Goal: Information Seeking & Learning: Learn about a topic

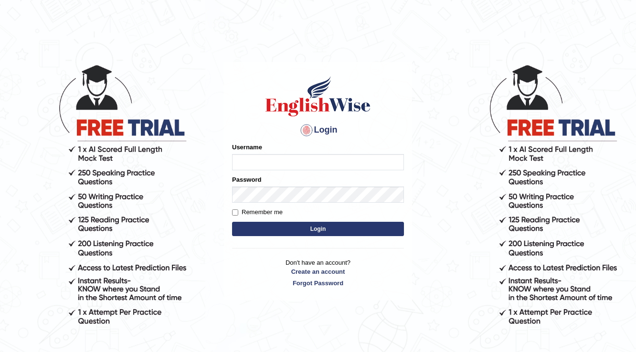
click at [195, 151] on body "Login Please fix the following errors: Username Password Remember me Login Don'…" at bounding box center [318, 208] width 636 height 352
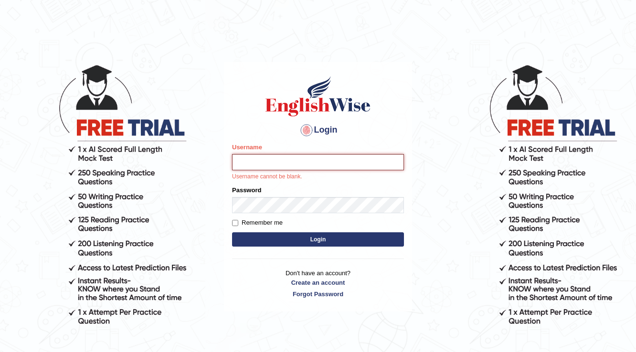
click at [272, 156] on input "Username" at bounding box center [318, 162] width 172 height 16
type input "reene14"
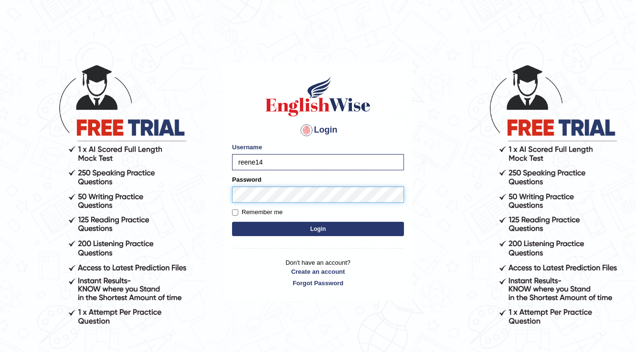
click at [232, 222] on button "Login" at bounding box center [318, 229] width 172 height 14
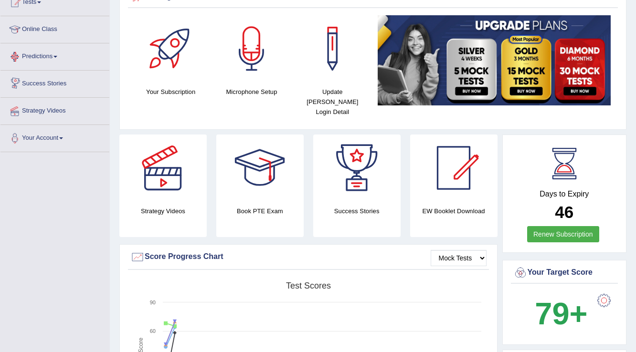
scroll to position [24, 0]
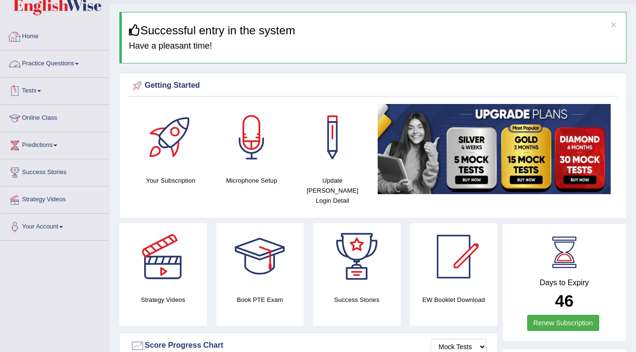
click at [50, 62] on link "Practice Questions" at bounding box center [54, 63] width 109 height 24
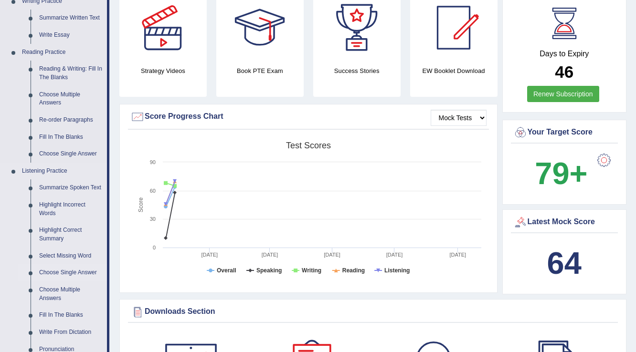
scroll to position [138, 0]
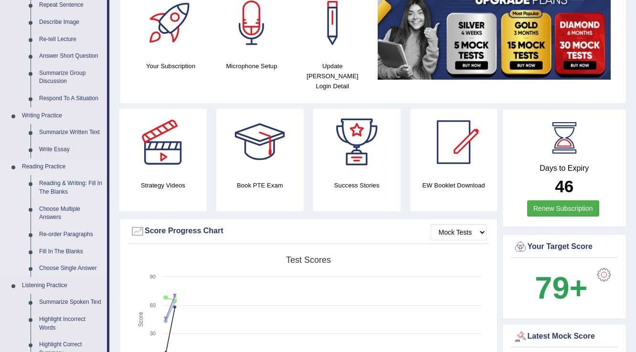
click at [59, 189] on link "Reading & Writing: Fill In The Blanks" at bounding box center [71, 187] width 72 height 25
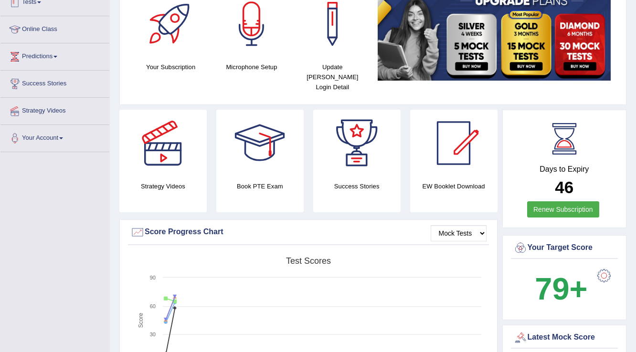
scroll to position [201, 0]
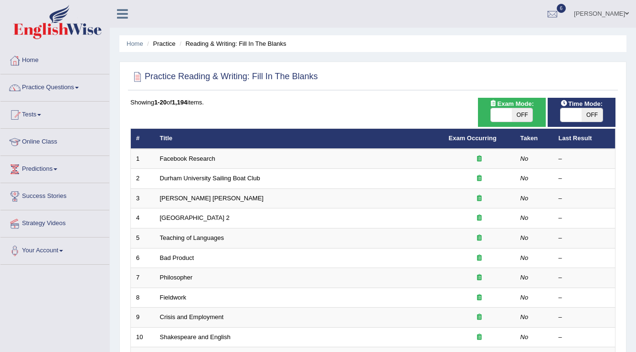
click at [592, 115] on span "OFF" at bounding box center [592, 114] width 21 height 13
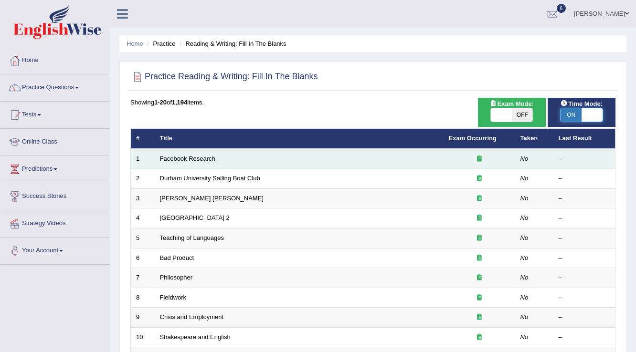
checkbox input "true"
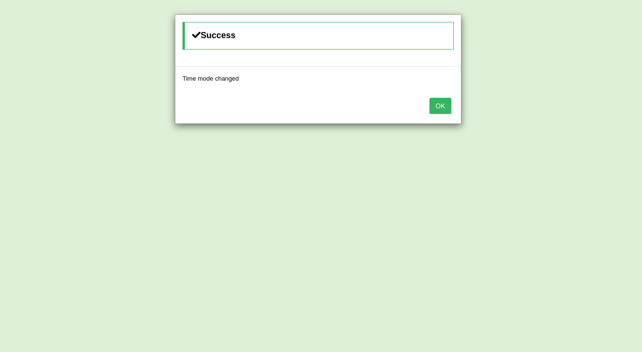
click at [439, 102] on button "OK" at bounding box center [440, 106] width 22 height 16
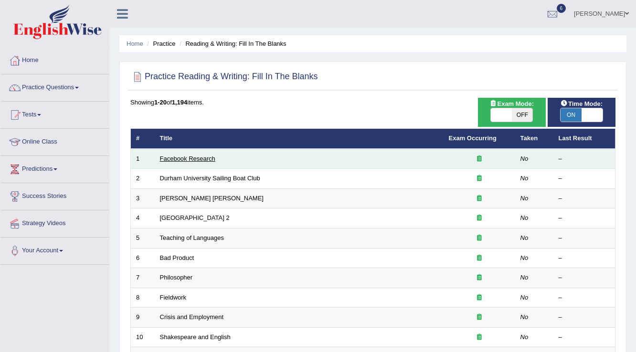
click at [189, 160] on link "Facebook Research" at bounding box center [187, 158] width 55 height 7
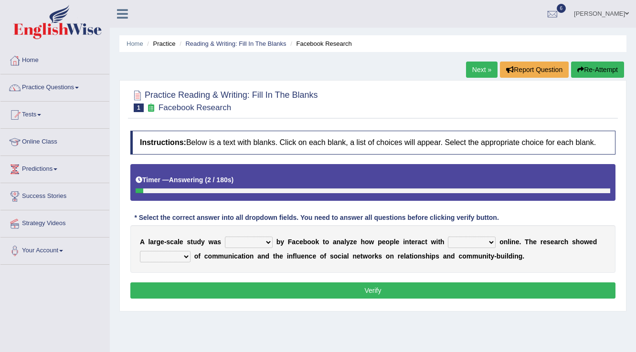
click at [266, 239] on select "surveyed had asked made" at bounding box center [249, 242] width 48 height 11
click at [266, 241] on select "surveyed had asked made" at bounding box center [249, 242] width 48 height 11
select select "made"
click at [225, 237] on select "surveyed had asked made" at bounding box center [249, 242] width 48 height 11
click at [457, 244] on select "together all each other another" at bounding box center [472, 242] width 48 height 11
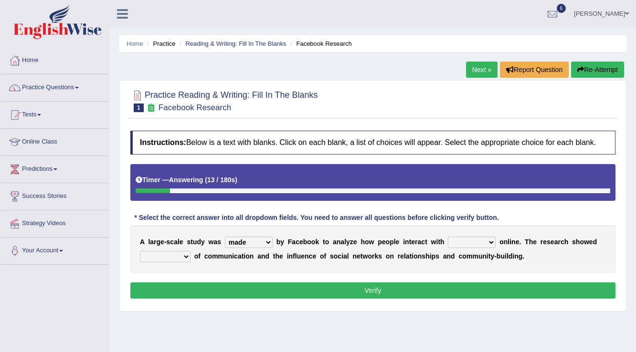
select select "each other"
click at [448, 237] on select "together all each other another" at bounding box center [472, 242] width 48 height 11
click at [244, 240] on select "surveyed had asked made" at bounding box center [249, 242] width 48 height 11
click at [225, 237] on select "surveyed had asked made" at bounding box center [249, 242] width 48 height 11
click at [156, 252] on select "advantages standards fellowships patterns" at bounding box center [165, 256] width 51 height 11
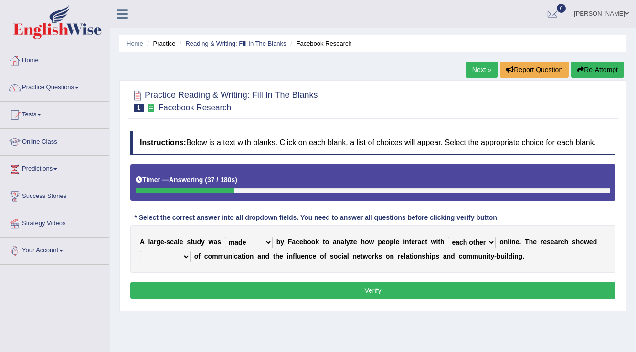
select select "advantages"
click at [140, 251] on select "advantages standards fellowships patterns" at bounding box center [165, 256] width 51 height 11
click at [325, 284] on button "Verify" at bounding box center [372, 291] width 485 height 16
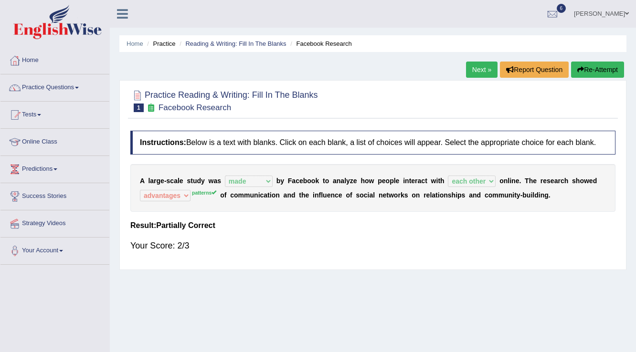
click at [482, 73] on link "Next »" at bounding box center [482, 70] width 32 height 16
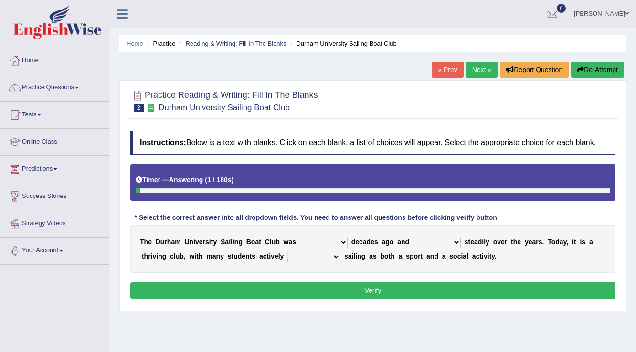
click at [309, 239] on select "found fund founded find" at bounding box center [324, 242] width 48 height 11
select select "founded"
click at [300, 237] on select "found fund founded find" at bounding box center [324, 242] width 48 height 11
click at [455, 246] on select "grow growing has grown grown" at bounding box center [437, 242] width 48 height 11
select select "growing"
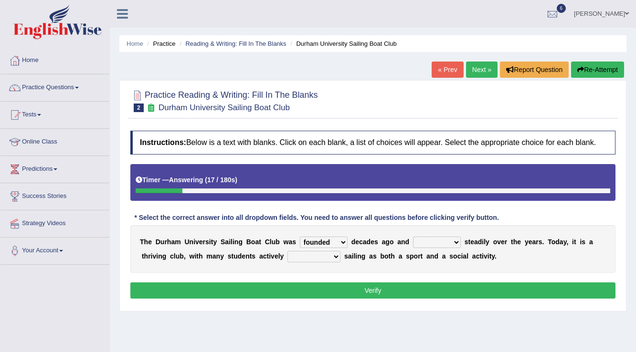
click at [413, 237] on select "grow growing has grown grown" at bounding box center [437, 242] width 48 height 11
click at [309, 254] on select "enjoy enjoyed are enjoying enjoying" at bounding box center [313, 256] width 53 height 11
select select "enjoy"
click at [287, 251] on select "enjoy enjoyed are enjoying enjoying" at bounding box center [313, 256] width 53 height 11
click at [300, 252] on select "enjoy enjoyed are enjoying enjoying" at bounding box center [313, 256] width 53 height 11
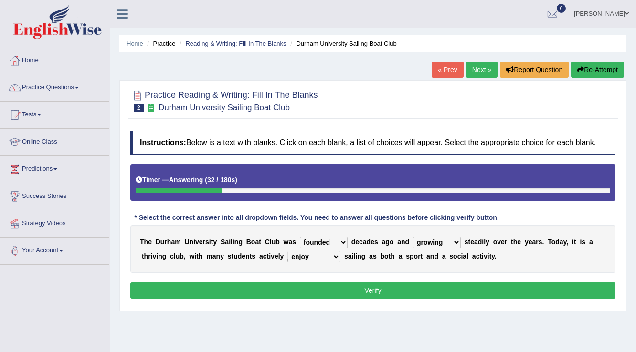
click at [300, 252] on select "enjoy enjoyed are enjoying enjoying" at bounding box center [313, 256] width 53 height 11
click at [310, 292] on button "Verify" at bounding box center [372, 291] width 485 height 16
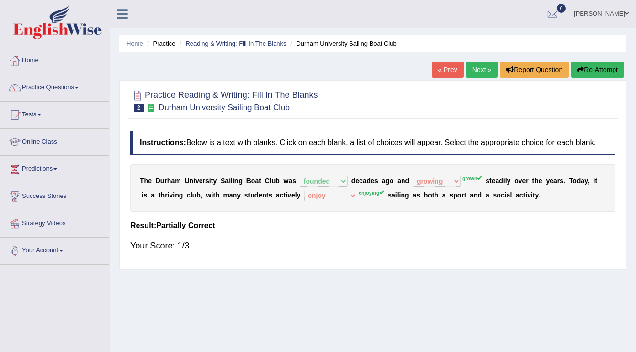
click at [477, 72] on link "Next »" at bounding box center [482, 70] width 32 height 16
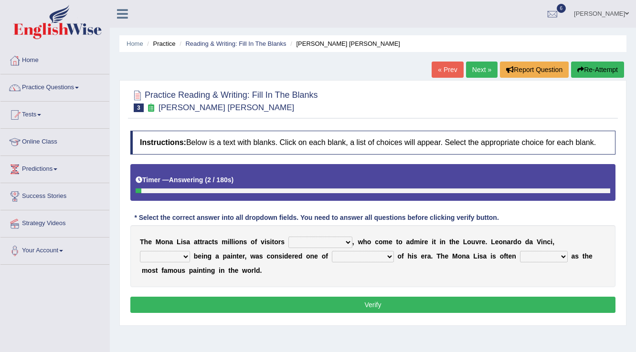
click at [443, 72] on link "« Prev" at bounding box center [448, 70] width 32 height 16
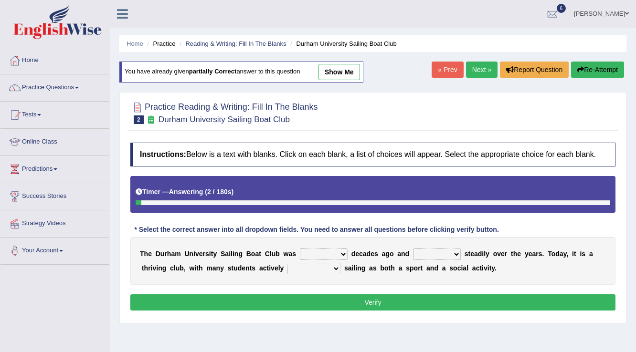
click at [470, 73] on link "Next »" at bounding box center [482, 70] width 32 height 16
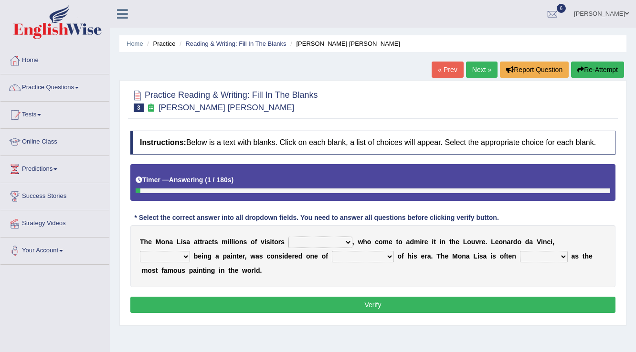
click at [324, 242] on select "around the year the all year all year round per year" at bounding box center [320, 242] width 64 height 11
select select "all year round"
click at [288, 237] on select "around the year the all year all year round per year" at bounding box center [320, 242] width 64 height 11
click at [161, 258] on select "rather than as much as as well as as long as" at bounding box center [165, 256] width 50 height 11
select select "as much as"
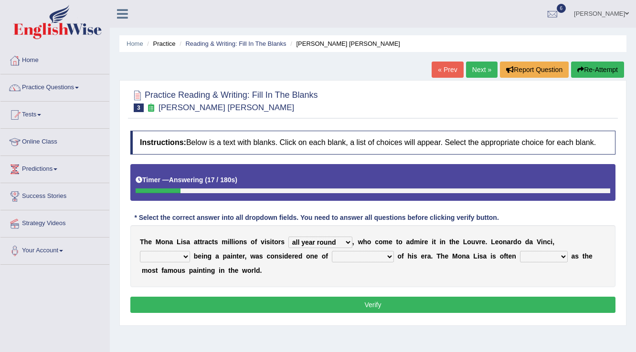
click at [140, 251] on select "rather than as much as as well as as long as" at bounding box center [165, 256] width 50 height 11
click at [364, 262] on div "T h e M o n a L i s a a t t r a c t s m i l l i o n s o f v i s i t o r s aroun…" at bounding box center [372, 256] width 485 height 62
click at [367, 260] on select "better artists artist the better artist the best artists" at bounding box center [363, 256] width 62 height 11
select select "the best artists"
click at [332, 251] on select "better artists artist the better artist the best artists" at bounding box center [363, 256] width 62 height 11
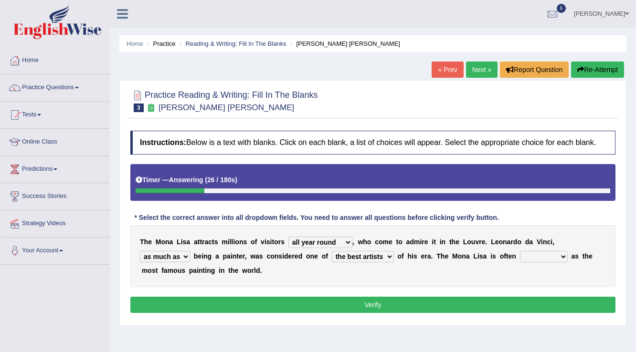
click at [539, 256] on select "classified suggested predicted described" at bounding box center [544, 256] width 48 height 11
click at [520, 251] on select "classified suggested predicted described" at bounding box center [544, 256] width 48 height 11
click at [540, 252] on select "classified suggested predicted described" at bounding box center [544, 256] width 48 height 11
click at [520, 251] on select "classified suggested predicted described" at bounding box center [544, 256] width 48 height 11
click at [542, 256] on select "classified suggested predicted described" at bounding box center [544, 256] width 48 height 11
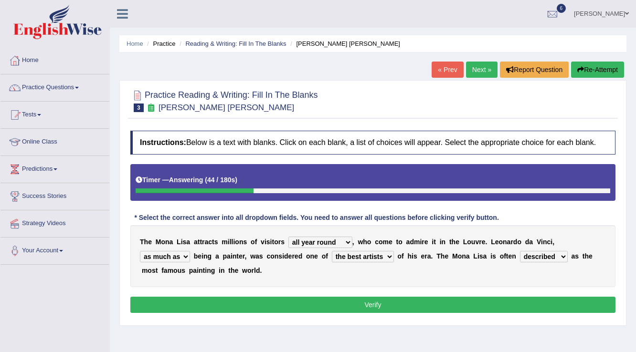
click at [520, 251] on select "classified suggested predicted described" at bounding box center [544, 256] width 48 height 11
click at [550, 257] on select "classified suggested predicted described" at bounding box center [544, 256] width 48 height 11
select select "described"
click at [520, 251] on select "classified suggested predicted described" at bounding box center [544, 256] width 48 height 11
click at [479, 302] on button "Verify" at bounding box center [372, 305] width 485 height 16
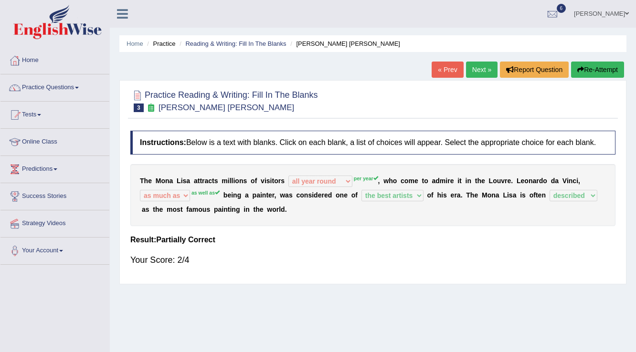
click at [474, 70] on link "Next »" at bounding box center [482, 70] width 32 height 16
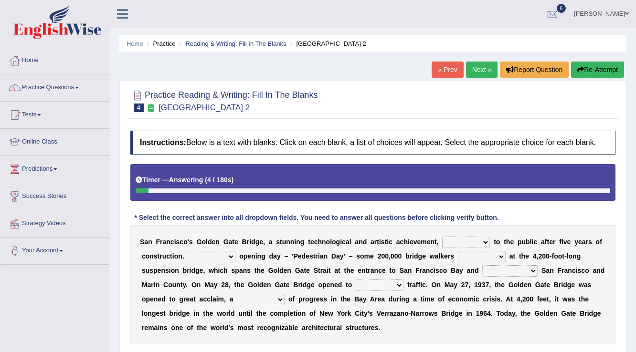
click at [457, 240] on select "opens closes appears equals" at bounding box center [466, 242] width 48 height 11
select select "opens"
click at [442, 237] on select "opens closes appears equals" at bounding box center [466, 242] width 48 height 11
drag, startPoint x: 142, startPoint y: 240, endPoint x: 242, endPoint y: 234, distance: 100.0
click at [242, 234] on div "S a n F r a n c i s c o ' s G o l d e n G a t e B r i d g e , a s t u n n i n g…" at bounding box center [372, 284] width 485 height 119
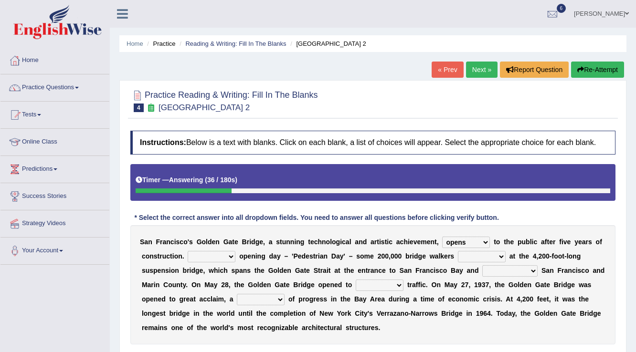
click at [452, 243] on select "opens closes appears equals" at bounding box center [466, 242] width 48 height 11
click at [201, 258] on select "On During Since When" at bounding box center [212, 256] width 48 height 11
click at [188, 251] on select "On During Since When" at bounding box center [212, 256] width 48 height 11
click at [230, 254] on select "On During Since When" at bounding box center [212, 256] width 48 height 11
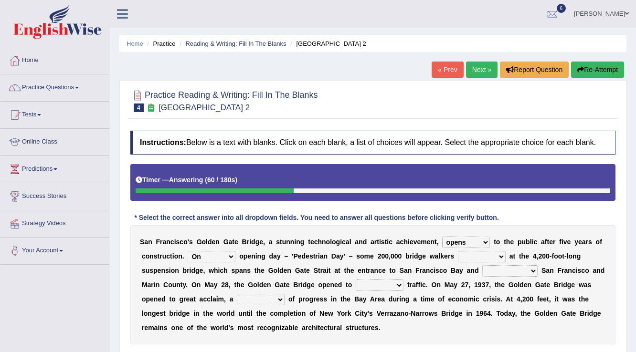
select select "During"
click at [188, 251] on select "On During Since When" at bounding box center [212, 256] width 48 height 11
click at [470, 256] on select "stationed looked marveled laughed" at bounding box center [482, 256] width 48 height 11
select select "stationed"
click at [458, 251] on select "stationed looked marveled laughed" at bounding box center [482, 256] width 48 height 11
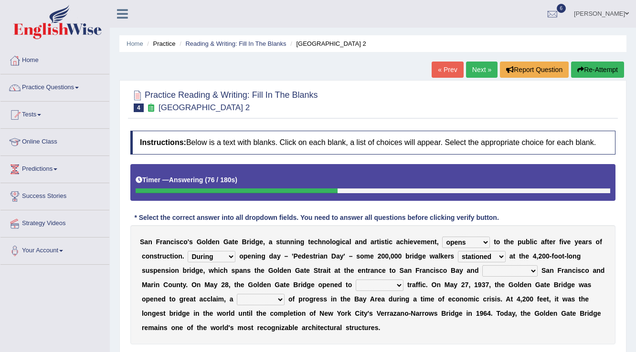
click at [495, 273] on select "separates connects channels differentiates" at bounding box center [509, 270] width 55 height 11
select select "connects"
click at [482, 265] on select "separates connects channels differentiates" at bounding box center [509, 270] width 55 height 11
click at [371, 283] on select "aquatic vehicular airborne watertight" at bounding box center [380, 285] width 48 height 11
select select "aquatic"
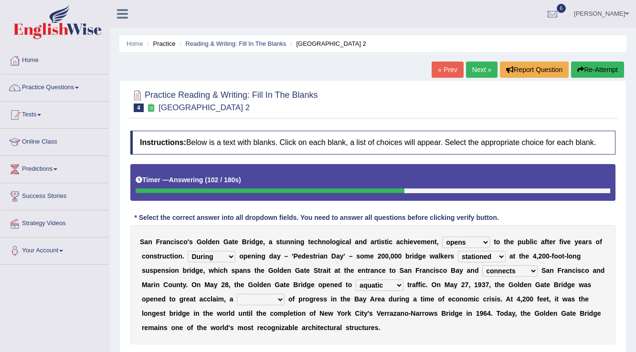
click at [356, 280] on select "aquatic vehicular airborne watertight" at bounding box center [380, 285] width 48 height 11
click at [265, 297] on select "denial symbol technique yield" at bounding box center [261, 299] width 48 height 11
select select "symbol"
click at [237, 294] on select "denial symbol technique yield" at bounding box center [261, 299] width 48 height 11
click at [215, 259] on select "On During Since When" at bounding box center [212, 256] width 48 height 11
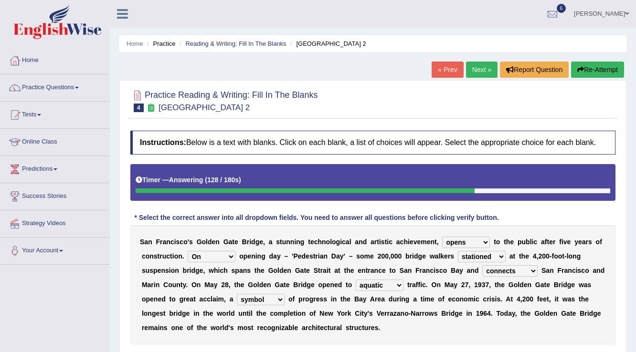
click at [188, 251] on select "On During Since When" at bounding box center [212, 256] width 48 height 11
click at [223, 256] on select "On During Since When" at bounding box center [212, 256] width 48 height 11
select select "During"
click at [188, 251] on select "On During Since When" at bounding box center [212, 256] width 48 height 11
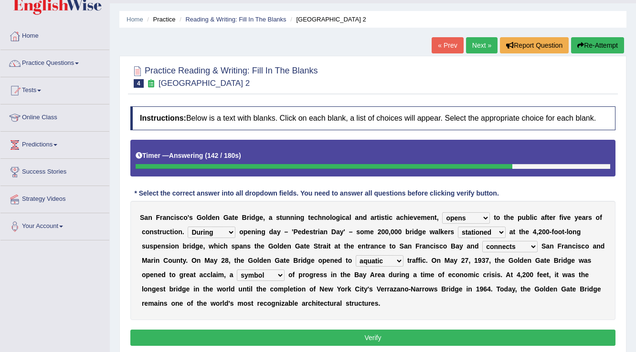
scroll to position [38, 0]
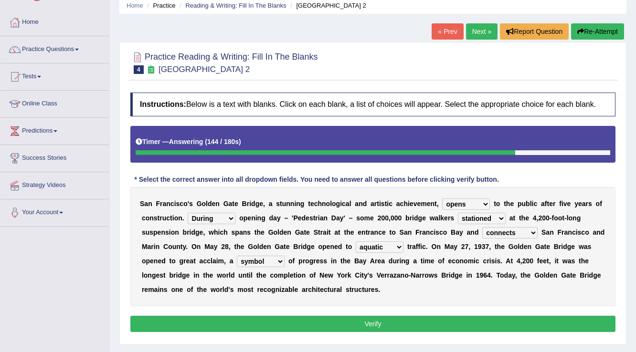
click at [411, 327] on button "Verify" at bounding box center [372, 324] width 485 height 16
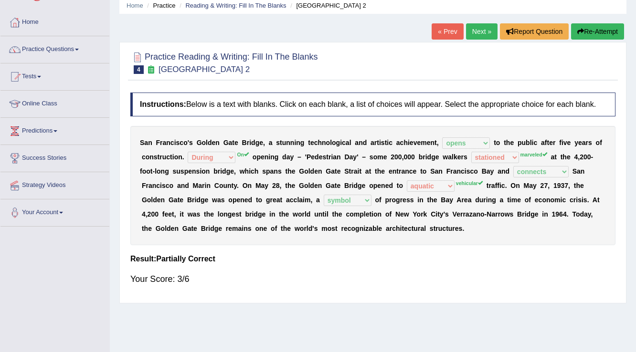
click at [481, 26] on link "Next »" at bounding box center [482, 31] width 32 height 16
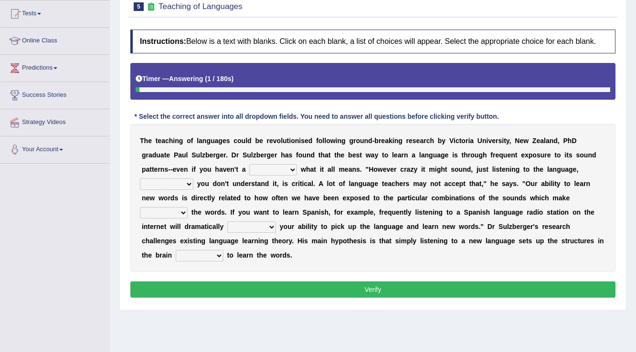
scroll to position [115, 0]
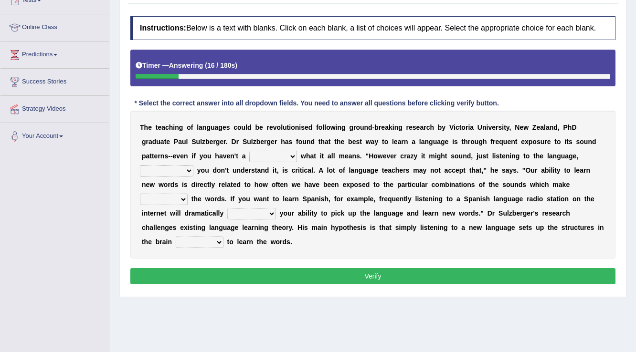
click at [270, 156] on select "dew claw clue due" at bounding box center [273, 156] width 48 height 11
select select "clue"
click at [249, 151] on select "dew claw clue due" at bounding box center [273, 156] width 48 height 11
click at [263, 159] on select "dew claw clue due" at bounding box center [273, 156] width 48 height 11
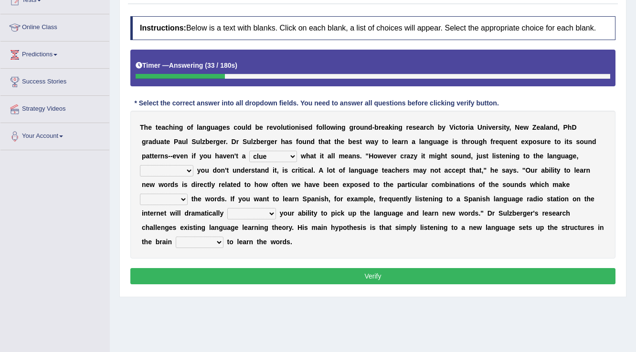
click at [138, 172] on div "T h e t e a c h i n g o f l a n g u a g e s c o u l d b e r e v o l u t i o n i…" at bounding box center [372, 185] width 485 height 148
click at [151, 170] on select "but also all together even though if so" at bounding box center [166, 170] width 53 height 11
select select "even though"
click at [140, 165] on select "but also all together even though if so" at bounding box center [166, 170] width 53 height 11
click at [149, 196] on select "down up of on" at bounding box center [164, 199] width 48 height 11
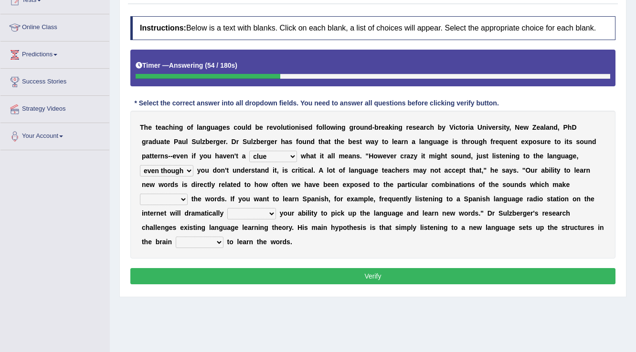
select select "up"
click at [140, 194] on select "down up of on" at bounding box center [164, 199] width 48 height 11
click at [232, 211] on select "evaluate exaggerate describe boost" at bounding box center [251, 213] width 49 height 11
select select "boost"
click at [227, 208] on select "evaluate exaggerate describe boost" at bounding box center [251, 213] width 49 height 11
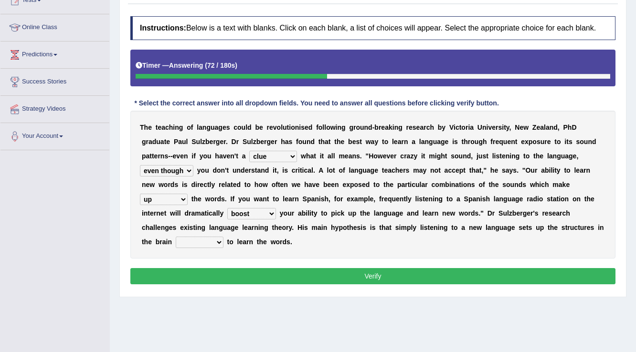
click at [184, 244] on select "requiring required directed to require" at bounding box center [200, 242] width 48 height 11
select select "required"
click at [176, 237] on select "requiring required directed to require" at bounding box center [200, 242] width 48 height 11
click at [203, 272] on button "Verify" at bounding box center [372, 276] width 485 height 16
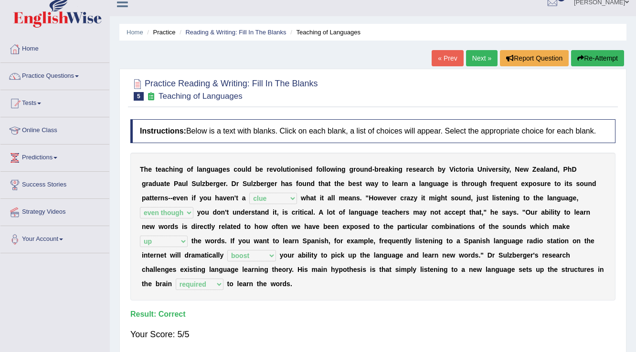
scroll to position [0, 0]
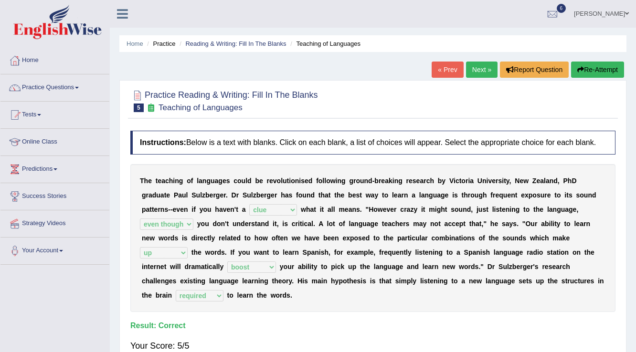
click at [486, 69] on link "Next »" at bounding box center [482, 70] width 32 height 16
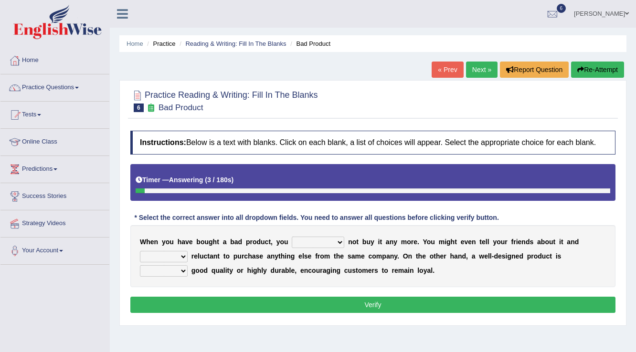
click at [302, 237] on select "would have should have should" at bounding box center [318, 242] width 53 height 11
select select "would"
click at [292, 237] on select "would have should have should" at bounding box center [318, 242] width 53 height 11
click at [150, 259] on select "is are be being" at bounding box center [164, 256] width 48 height 11
click at [140, 251] on select "is are be being" at bounding box center [164, 256] width 48 height 11
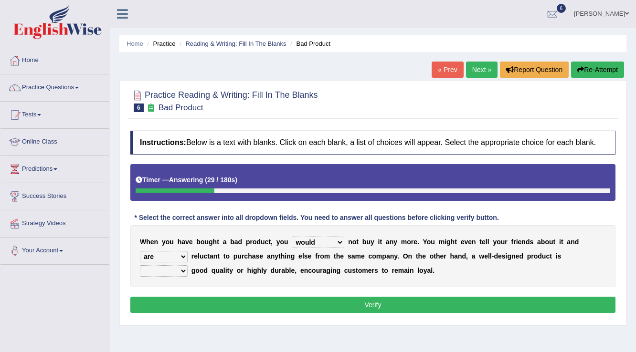
click at [181, 258] on select "is are be being" at bounding box center [164, 256] width 48 height 11
click at [140, 251] on select "is are be being" at bounding box center [164, 256] width 48 height 11
click at [166, 254] on select "is are be being" at bounding box center [164, 256] width 48 height 11
select select "are"
click at [140, 251] on select "is are be being" at bounding box center [164, 256] width 48 height 11
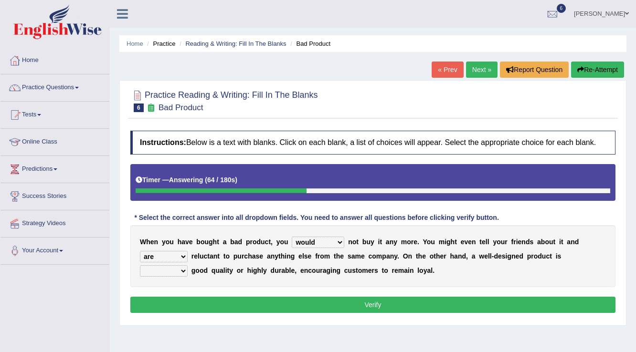
click at [169, 270] on select "both also neither either" at bounding box center [164, 270] width 48 height 11
select select "both"
click at [140, 265] on select "both also neither either" at bounding box center [164, 270] width 48 height 11
click at [312, 246] on select "would have should have should" at bounding box center [318, 242] width 53 height 11
click at [471, 269] on div "W h e n y o u h a v e b o u g h t a b a d p r o d u c t , y o u would have shou…" at bounding box center [372, 256] width 485 height 62
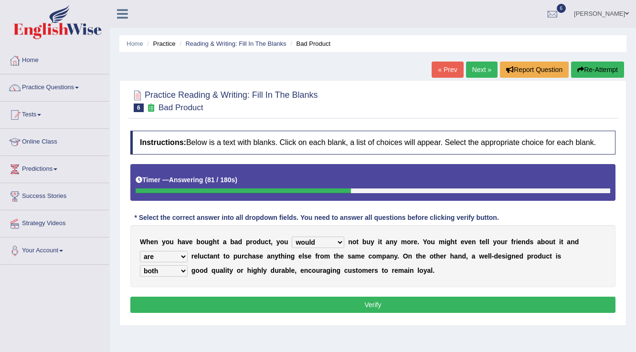
click at [175, 254] on select "is are be being" at bounding box center [164, 256] width 48 height 11
click at [201, 302] on button "Verify" at bounding box center [372, 305] width 485 height 16
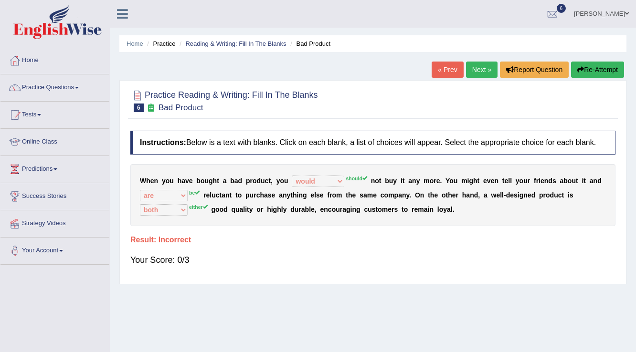
click at [476, 65] on link "Next »" at bounding box center [482, 70] width 32 height 16
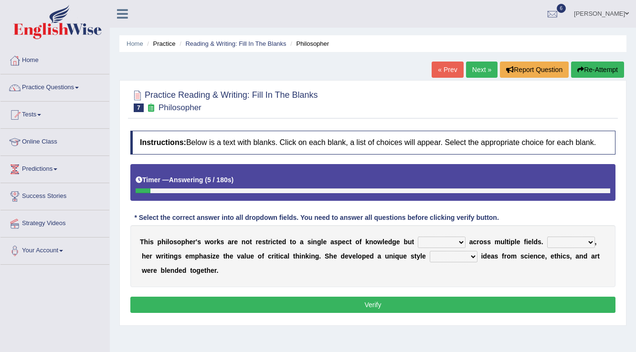
click at [440, 242] on select "constrain contain assemble extend" at bounding box center [442, 242] width 48 height 11
click at [440, 229] on div "T h i s p h i l o s o p h e r ' s w o r k s a r e n o t r e s t r i c t e d t o…" at bounding box center [372, 256] width 485 height 62
click at [439, 240] on select "constrain contain assemble extend" at bounding box center [442, 242] width 48 height 11
click at [398, 212] on div "Instructions: Below is a text with blanks. Click on each blank, a list of choic…" at bounding box center [373, 223] width 490 height 195
click at [439, 65] on link "« Prev" at bounding box center [448, 70] width 32 height 16
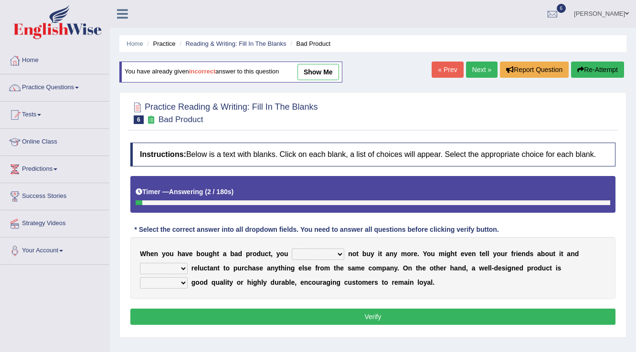
click at [303, 73] on link "show me" at bounding box center [318, 72] width 42 height 16
select select "would"
select select "are"
select select "both"
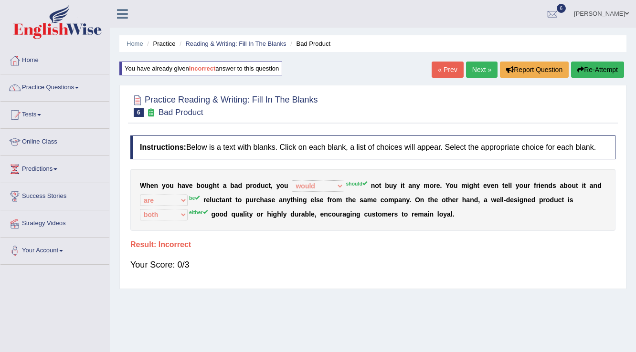
click at [339, 178] on div "W h e n y o u h a v e b o u g h t a b a d p r o d u c t , y o u would have shou…" at bounding box center [372, 200] width 485 height 62
click at [49, 92] on link "Practice Questions" at bounding box center [54, 86] width 109 height 24
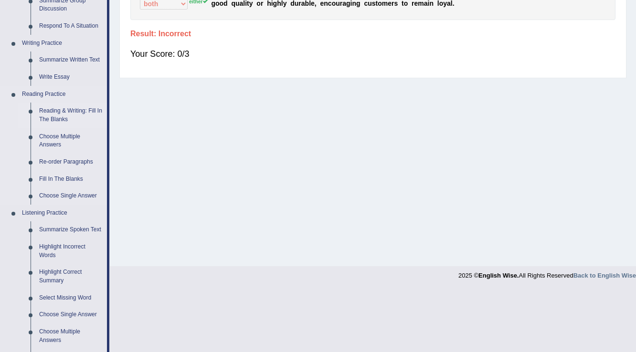
scroll to position [267, 0]
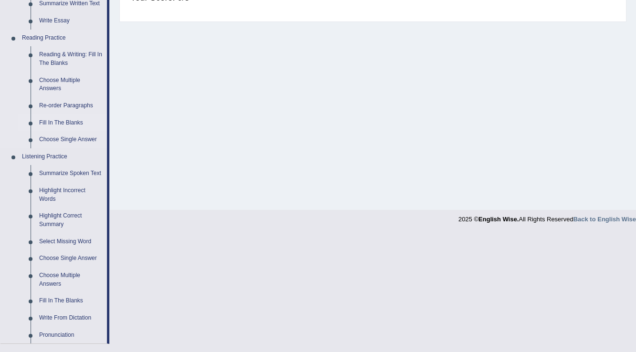
click at [63, 122] on link "Fill In The Blanks" at bounding box center [71, 123] width 72 height 17
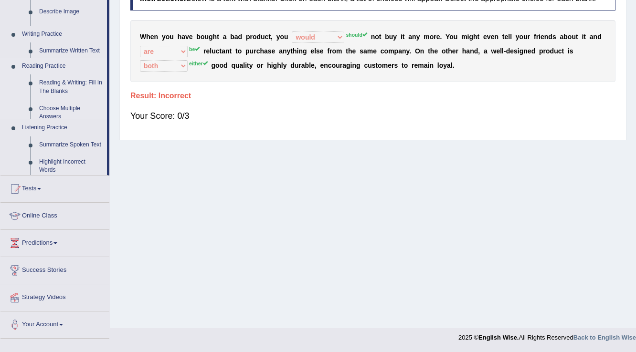
scroll to position [149, 0]
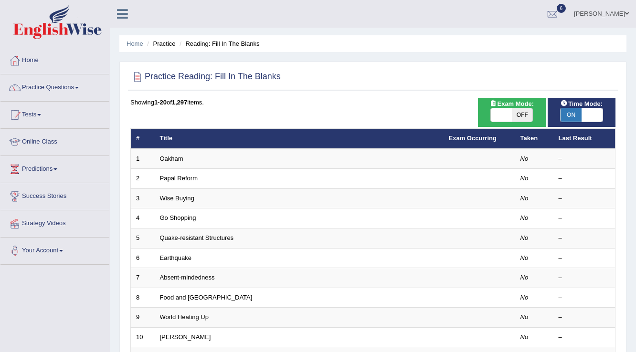
click at [494, 114] on span at bounding box center [501, 114] width 21 height 13
checkbox input "true"
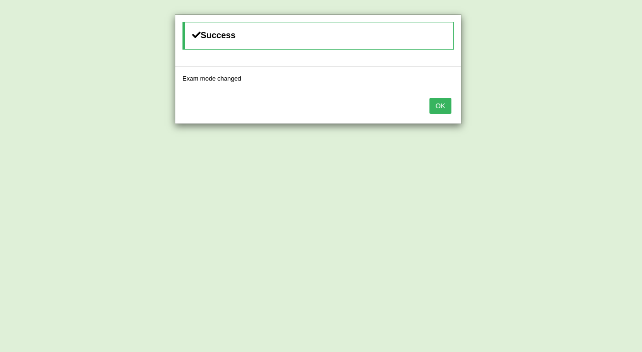
click at [434, 106] on button "OK" at bounding box center [440, 106] width 22 height 16
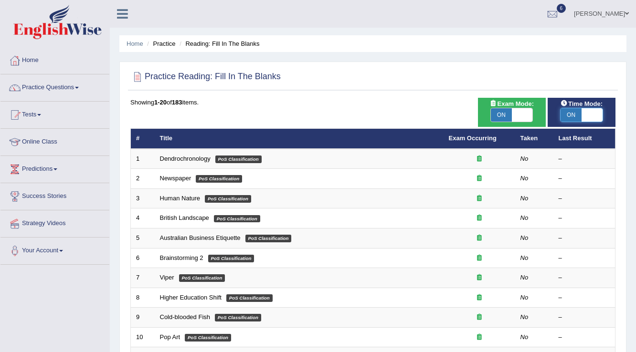
click at [601, 116] on span at bounding box center [592, 114] width 21 height 13
checkbox input "false"
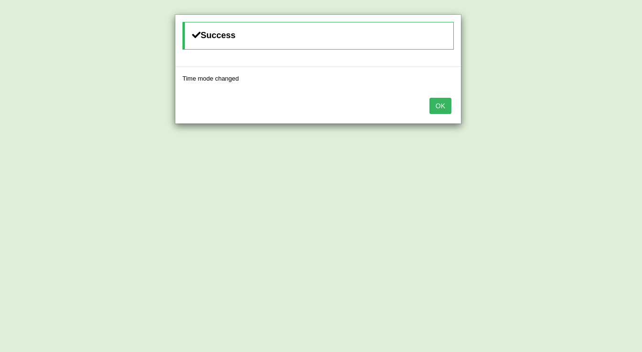
click at [443, 106] on button "OK" at bounding box center [440, 106] width 22 height 16
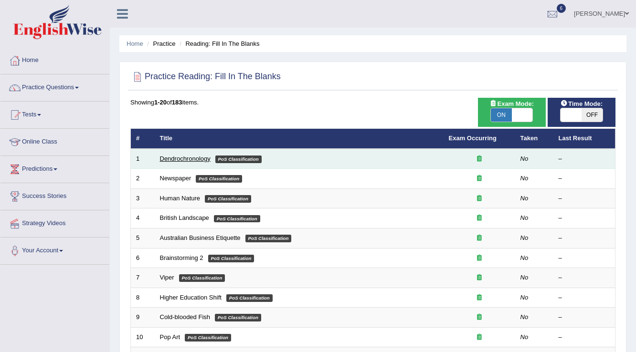
click at [185, 158] on link "Dendrochronology" at bounding box center [185, 158] width 51 height 7
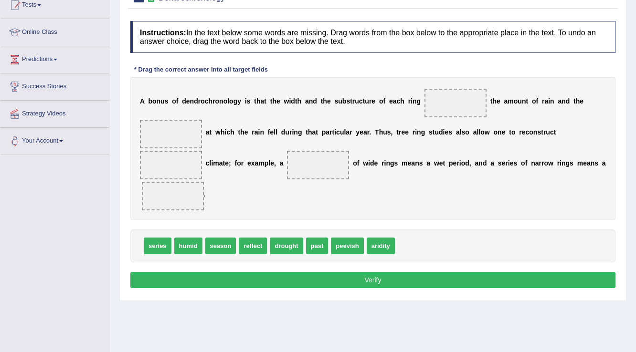
scroll to position [115, 0]
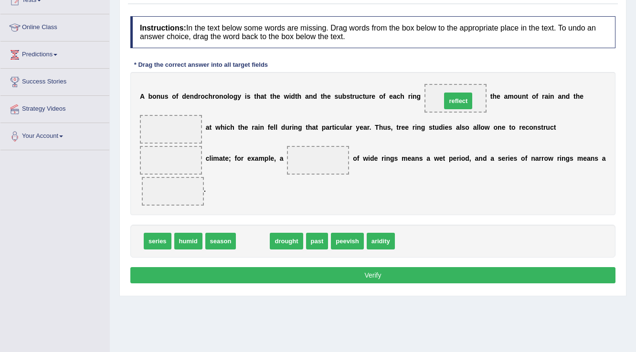
drag, startPoint x: 263, startPoint y: 244, endPoint x: 468, endPoint y: 103, distance: 248.7
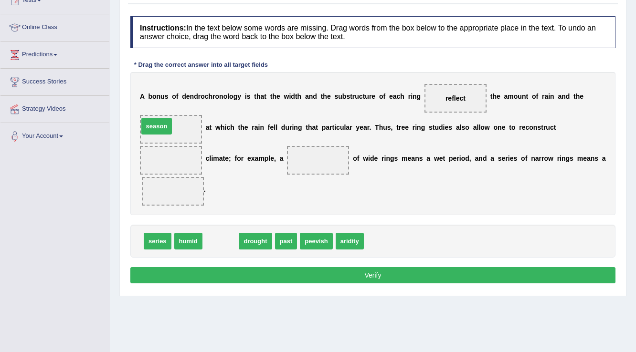
drag, startPoint x: 232, startPoint y: 240, endPoint x: 168, endPoint y: 125, distance: 131.7
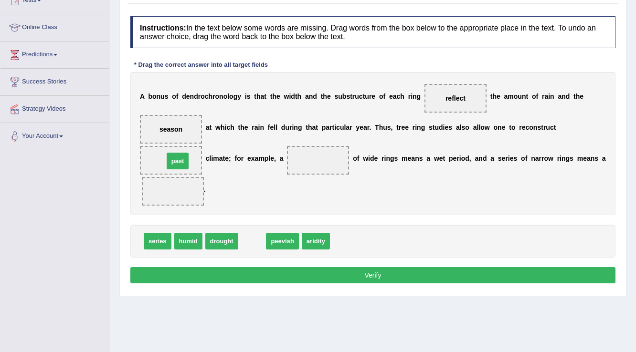
drag, startPoint x: 257, startPoint y: 237, endPoint x: 183, endPoint y: 157, distance: 109.5
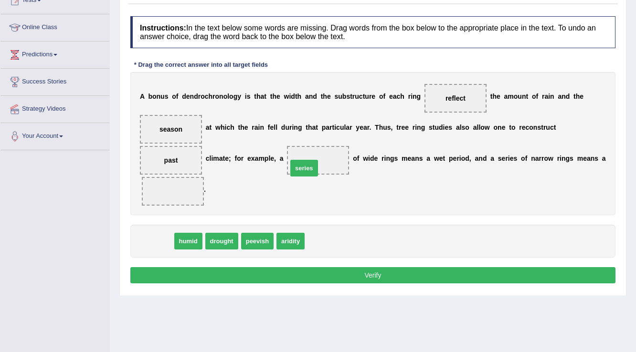
drag, startPoint x: 157, startPoint y: 242, endPoint x: 303, endPoint y: 169, distance: 163.8
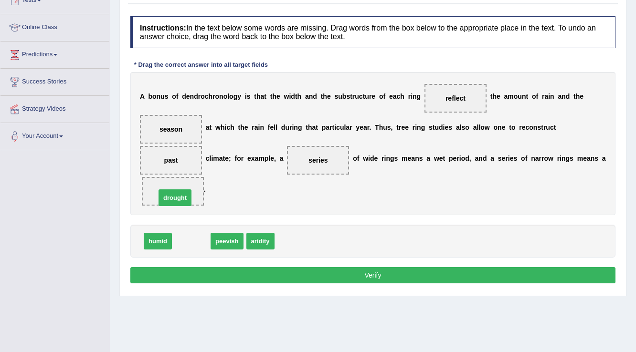
drag, startPoint x: 180, startPoint y: 242, endPoint x: 164, endPoint y: 198, distance: 46.4
click at [234, 270] on button "Verify" at bounding box center [372, 275] width 485 height 16
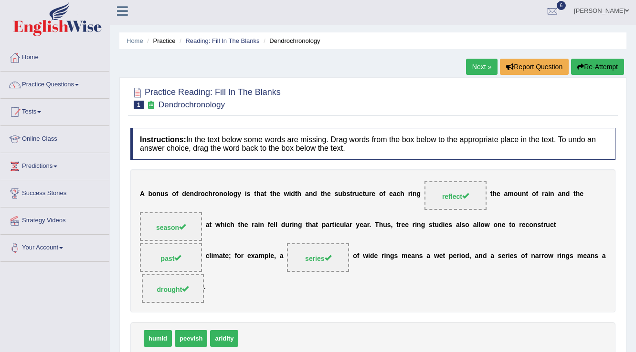
scroll to position [0, 0]
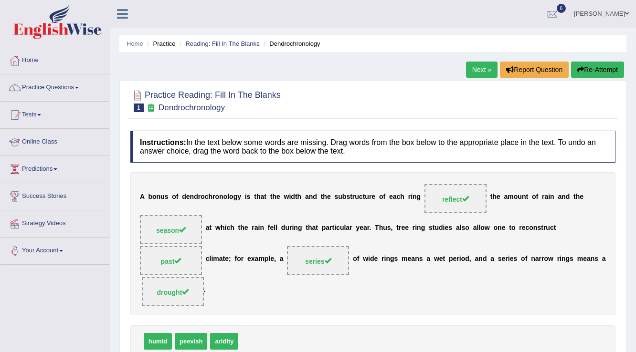
click at [477, 71] on link "Next »" at bounding box center [482, 70] width 32 height 16
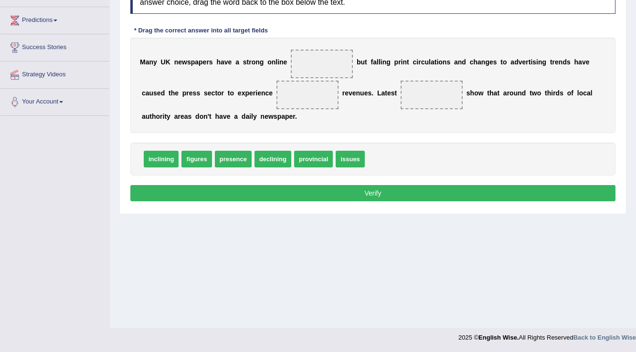
scroll to position [111, 0]
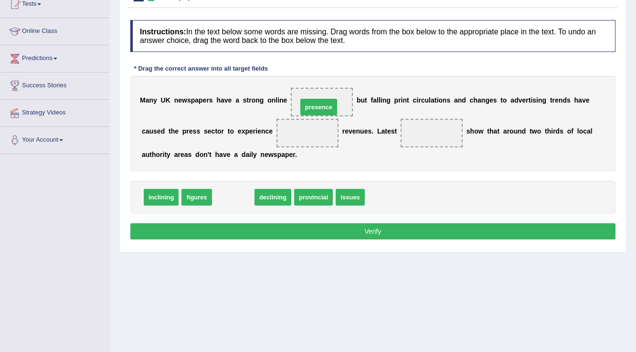
drag, startPoint x: 233, startPoint y: 199, endPoint x: 318, endPoint y: 107, distance: 125.7
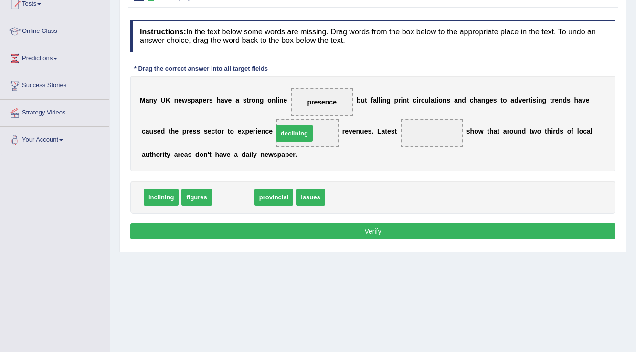
drag, startPoint x: 243, startPoint y: 195, endPoint x: 304, endPoint y: 131, distance: 88.5
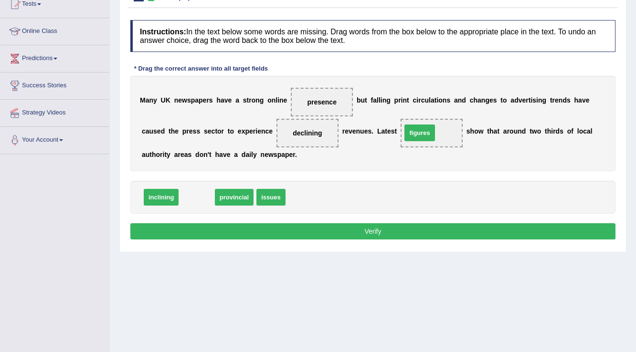
drag, startPoint x: 186, startPoint y: 199, endPoint x: 409, endPoint y: 134, distance: 232.1
click at [390, 231] on button "Verify" at bounding box center [372, 231] width 485 height 16
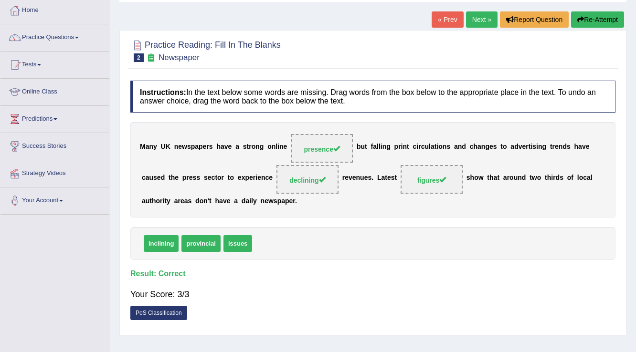
scroll to position [0, 0]
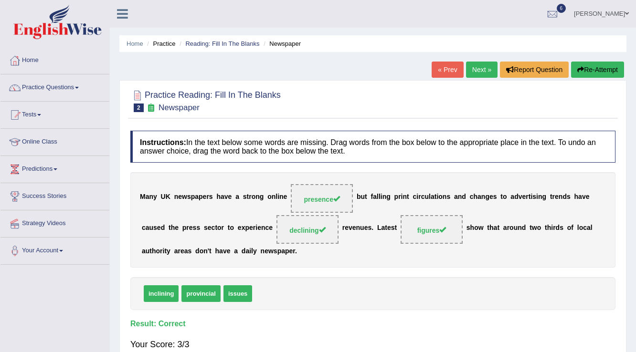
click at [469, 69] on link "Next »" at bounding box center [482, 70] width 32 height 16
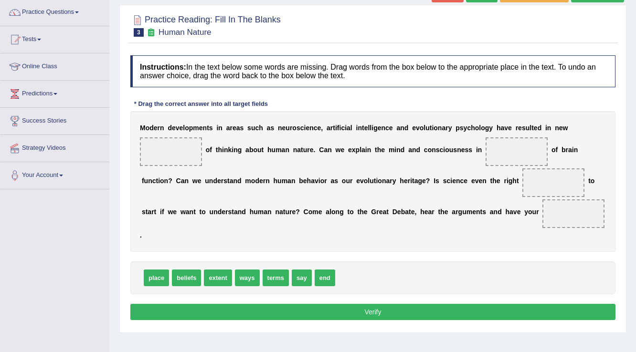
scroll to position [76, 0]
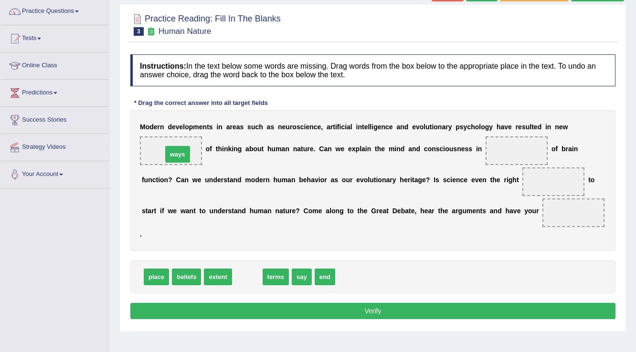
drag, startPoint x: 246, startPoint y: 279, endPoint x: 176, endPoint y: 157, distance: 141.1
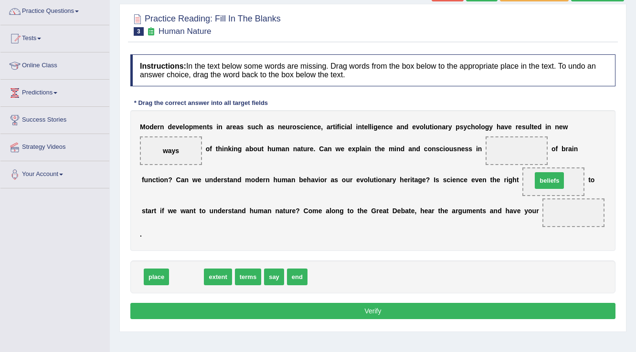
drag, startPoint x: 181, startPoint y: 276, endPoint x: 544, endPoint y: 180, distance: 375.5
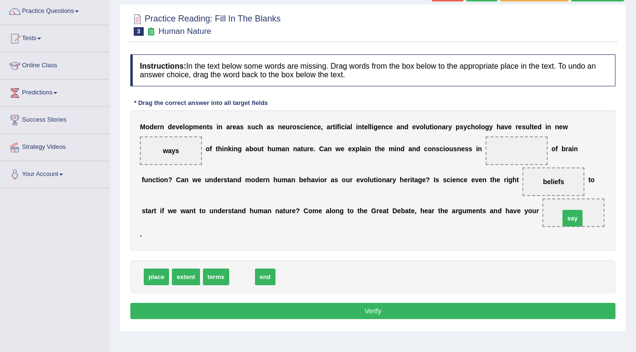
drag, startPoint x: 244, startPoint y: 275, endPoint x: 574, endPoint y: 216, distance: 335.6
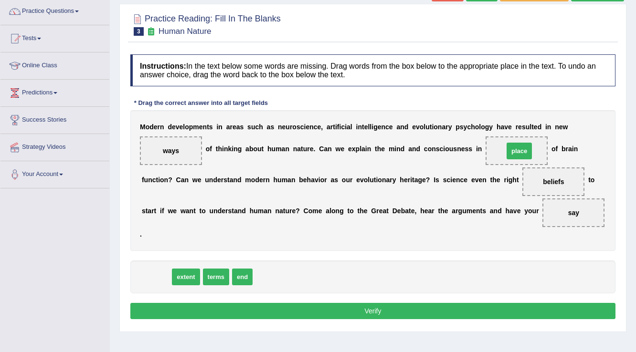
drag, startPoint x: 162, startPoint y: 275, endPoint x: 525, endPoint y: 149, distance: 384.1
click at [338, 313] on button "Verify" at bounding box center [372, 311] width 485 height 16
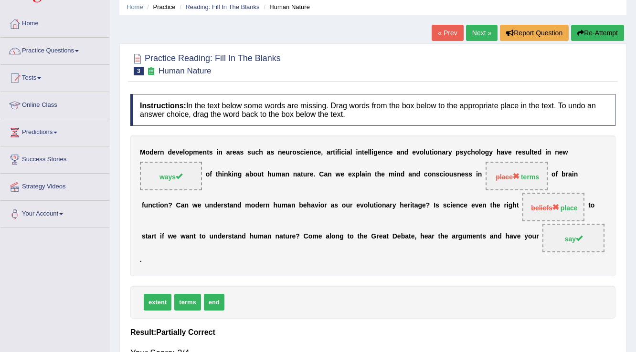
scroll to position [0, 0]
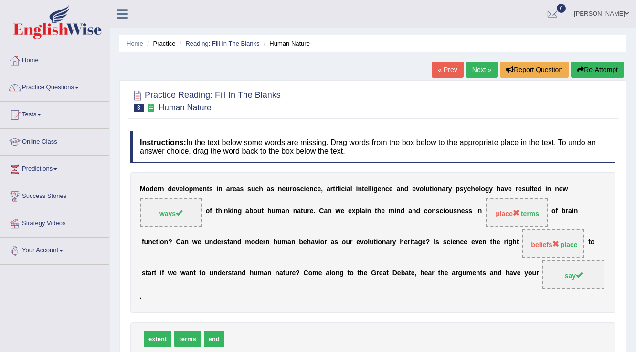
click at [482, 68] on link "Next »" at bounding box center [482, 70] width 32 height 16
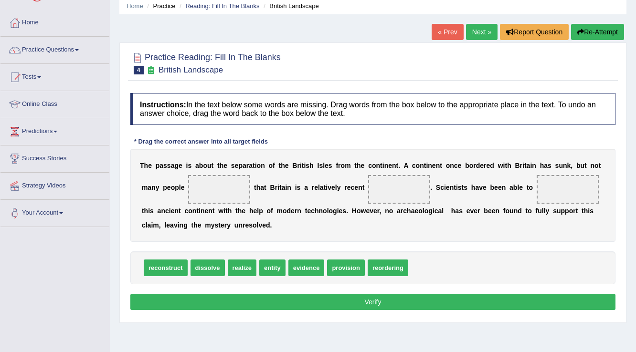
scroll to position [38, 0]
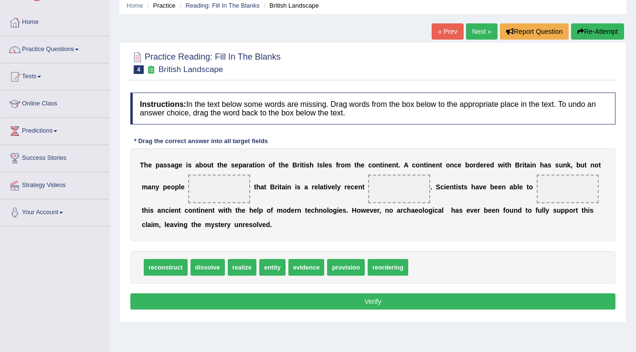
drag, startPoint x: 439, startPoint y: 164, endPoint x: 564, endPoint y: 165, distance: 125.1
click at [564, 165] on div "T h e p a s s a g e i s a b o u t t h e s e p a r a t i o n o f t h e B r i t i…" at bounding box center [372, 194] width 485 height 93
drag, startPoint x: 241, startPoint y: 265, endPoint x: 226, endPoint y: 187, distance: 79.7
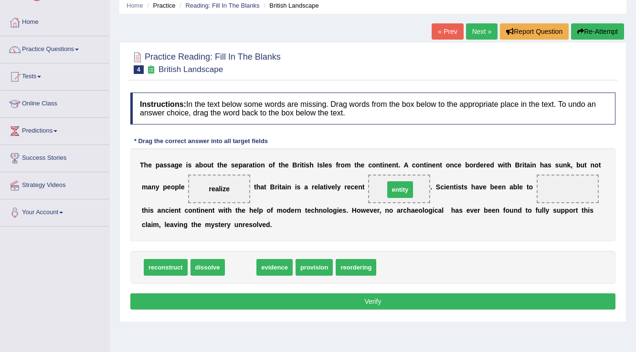
drag, startPoint x: 241, startPoint y: 265, endPoint x: 400, endPoint y: 188, distance: 177.4
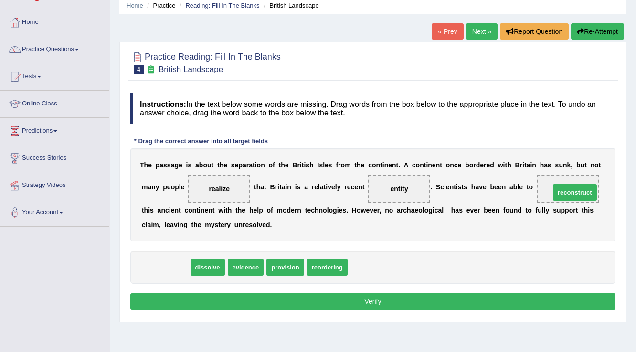
drag, startPoint x: 176, startPoint y: 265, endPoint x: 585, endPoint y: 191, distance: 416.0
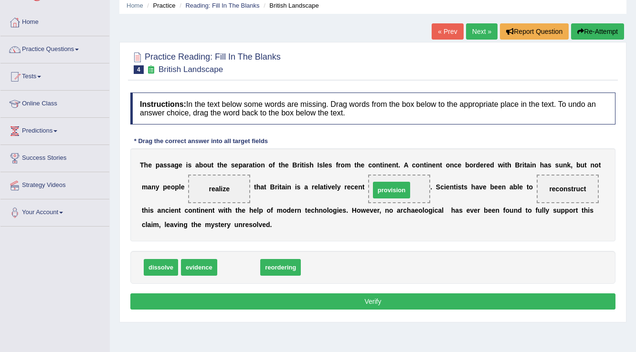
drag, startPoint x: 227, startPoint y: 267, endPoint x: 380, endPoint y: 190, distance: 171.2
click at [306, 300] on button "Verify" at bounding box center [372, 302] width 485 height 16
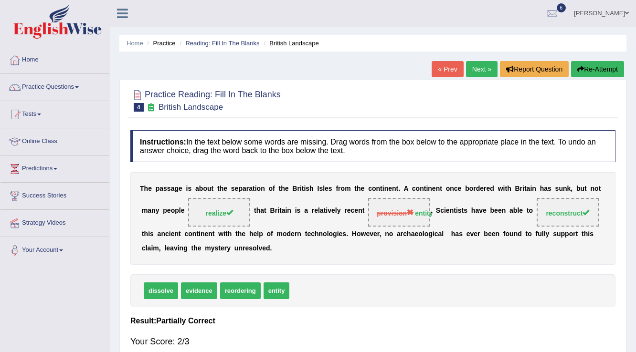
scroll to position [0, 0]
click at [487, 69] on link "Next »" at bounding box center [482, 70] width 32 height 16
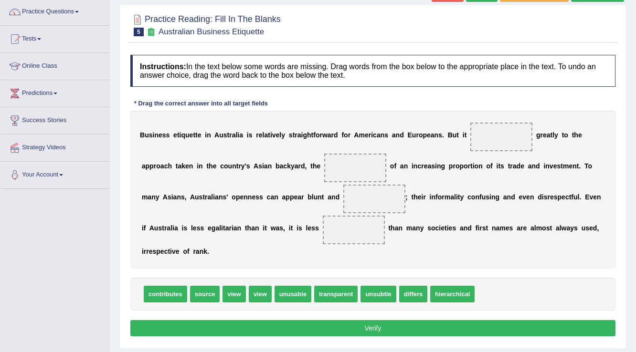
scroll to position [76, 0]
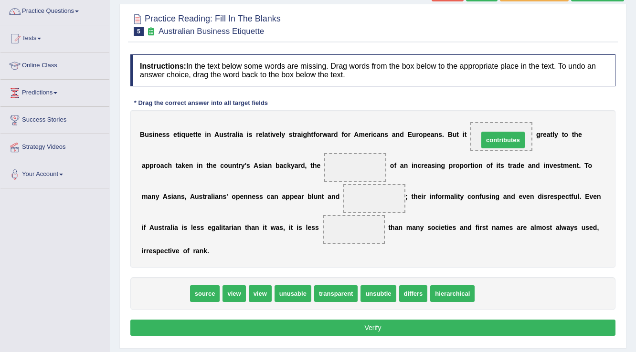
drag, startPoint x: 163, startPoint y: 290, endPoint x: 501, endPoint y: 137, distance: 370.9
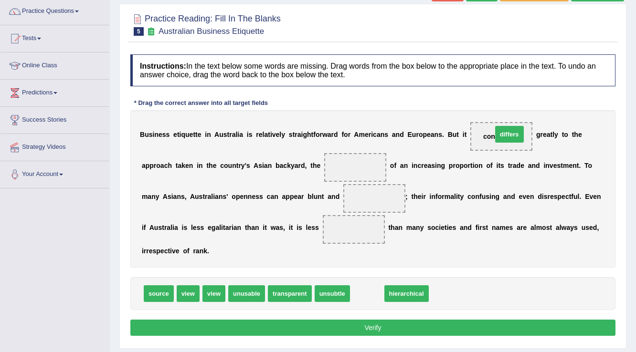
drag, startPoint x: 377, startPoint y: 292, endPoint x: 512, endPoint y: 131, distance: 210.1
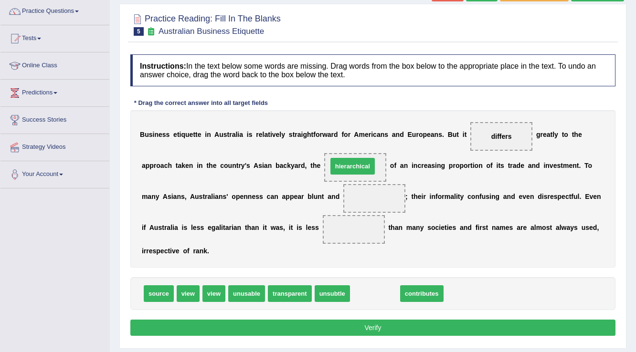
drag, startPoint x: 380, startPoint y: 290, endPoint x: 358, endPoint y: 162, distance: 129.4
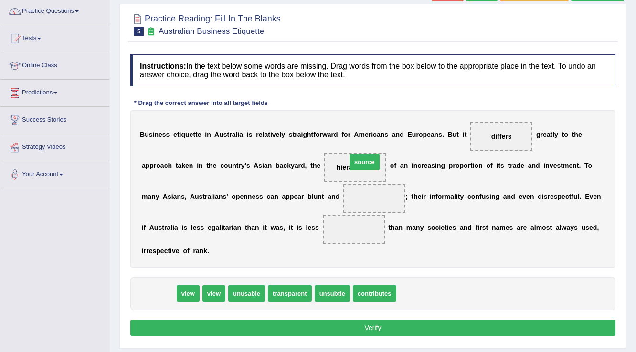
drag, startPoint x: 165, startPoint y: 292, endPoint x: 371, endPoint y: 160, distance: 244.4
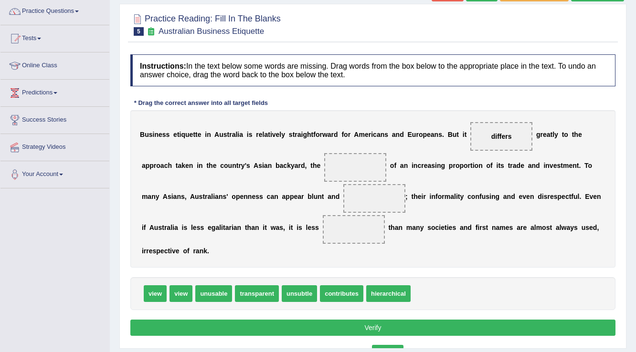
drag, startPoint x: 357, startPoint y: 167, endPoint x: 395, endPoint y: 336, distance: 173.2
click at [387, 276] on html "Toggle navigation Home Practice Questions Speaking Practice Read Aloud Repeat S…" at bounding box center [318, 100] width 636 height 352
drag, startPoint x: 395, startPoint y: 336, endPoint x: 397, endPoint y: 328, distance: 7.9
click at [396, 330] on div "Instructions: In the text below some words are missing. Drag words from the box…" at bounding box center [373, 197] width 490 height 294
drag, startPoint x: 360, startPoint y: 166, endPoint x: 460, endPoint y: 297, distance: 164.6
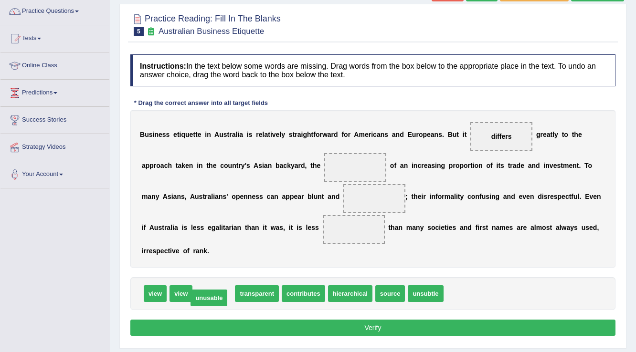
drag, startPoint x: 222, startPoint y: 292, endPoint x: 218, endPoint y: 296, distance: 6.4
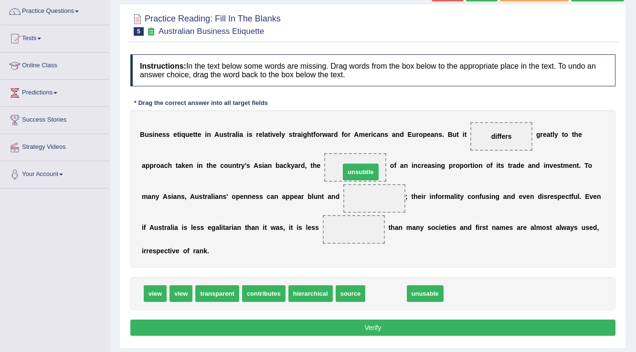
drag, startPoint x: 391, startPoint y: 291, endPoint x: 365, endPoint y: 169, distance: 124.4
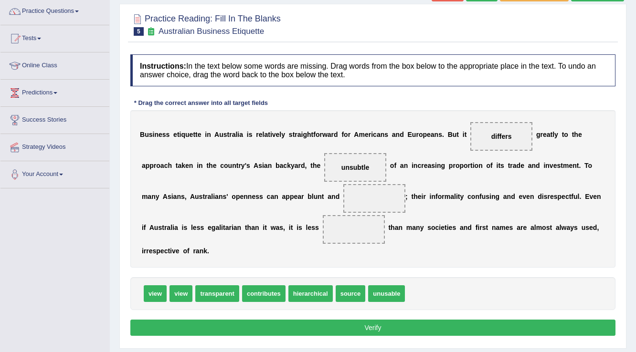
drag, startPoint x: 353, startPoint y: 170, endPoint x: 370, endPoint y: 166, distance: 16.8
click at [374, 185] on div "B u s i n e s s e t i q u e t t e i n A u s t r a l i a i s r e l a t i v e l y…" at bounding box center [372, 189] width 485 height 158
drag, startPoint x: 364, startPoint y: 161, endPoint x: 374, endPoint y: 169, distance: 12.9
click at [375, 178] on span "unsubtle" at bounding box center [355, 167] width 62 height 29
drag, startPoint x: 365, startPoint y: 168, endPoint x: 393, endPoint y: 197, distance: 40.9
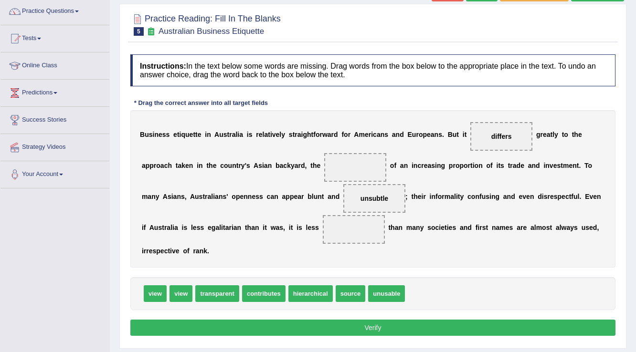
click at [258, 288] on span "contributes" at bounding box center [263, 294] width 43 height 17
drag, startPoint x: 211, startPoint y: 291, endPoint x: 342, endPoint y: 230, distance: 145.0
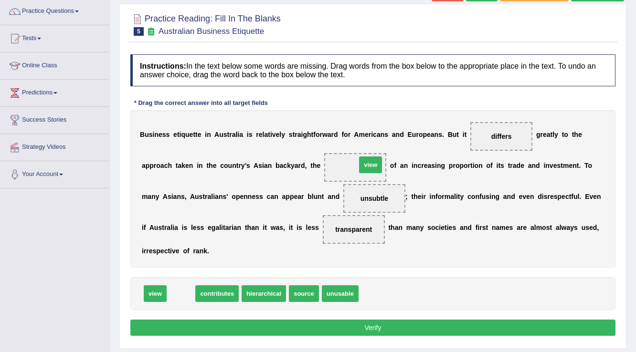
drag, startPoint x: 185, startPoint y: 291, endPoint x: 367, endPoint y: 166, distance: 220.8
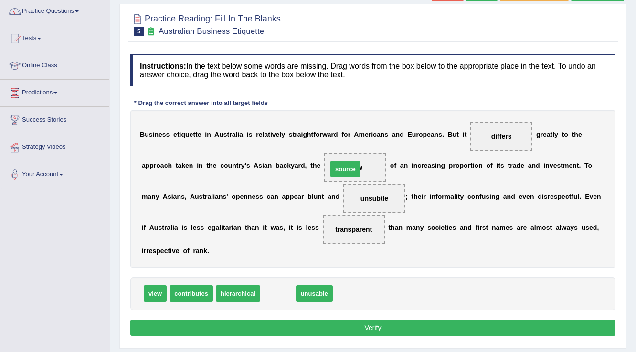
drag, startPoint x: 266, startPoint y: 291, endPoint x: 334, endPoint y: 167, distance: 141.6
click at [332, 328] on button "Verify" at bounding box center [372, 328] width 485 height 16
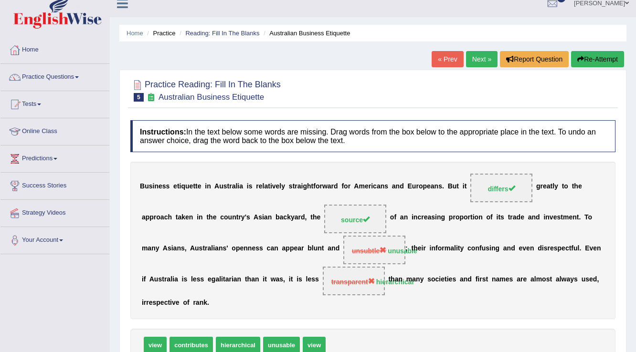
scroll to position [0, 0]
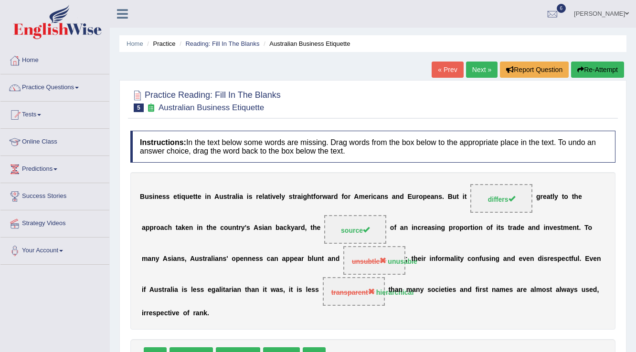
click at [471, 64] on link "Next »" at bounding box center [482, 70] width 32 height 16
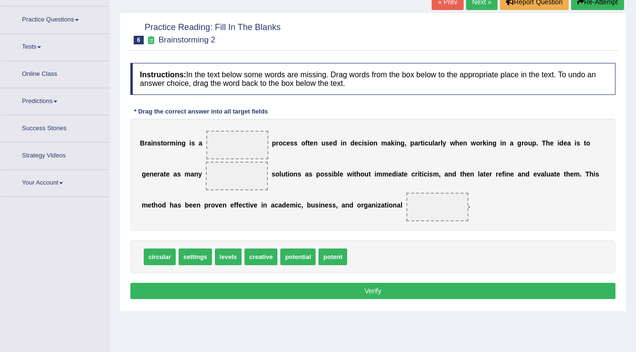
scroll to position [76, 0]
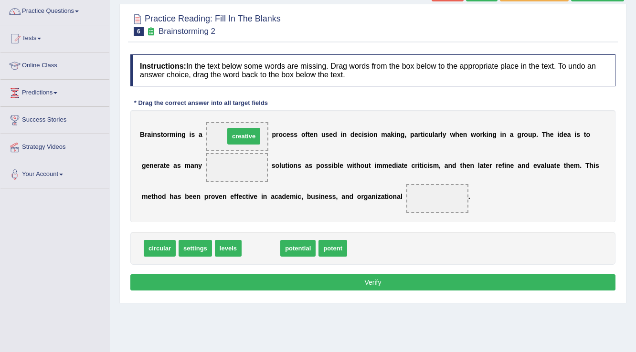
drag, startPoint x: 256, startPoint y: 246, endPoint x: 239, endPoint y: 134, distance: 113.5
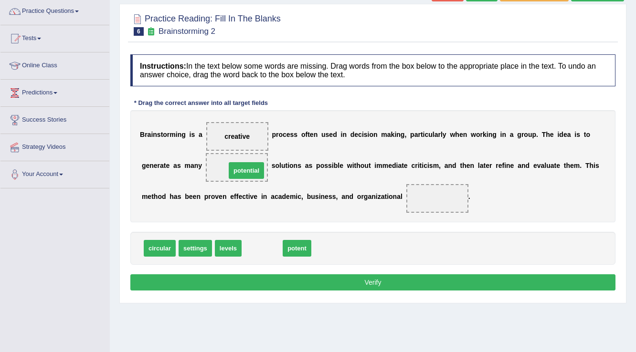
drag, startPoint x: 267, startPoint y: 246, endPoint x: 251, endPoint y: 169, distance: 79.4
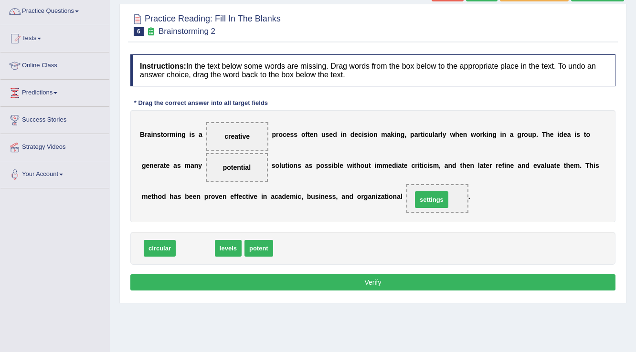
drag, startPoint x: 190, startPoint y: 249, endPoint x: 426, endPoint y: 200, distance: 241.3
click at [208, 282] on button "Verify" at bounding box center [372, 283] width 485 height 16
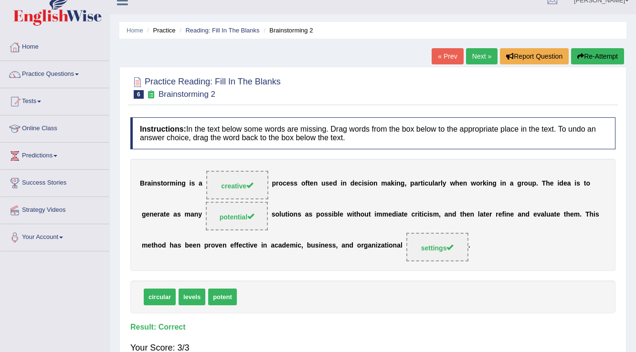
scroll to position [0, 0]
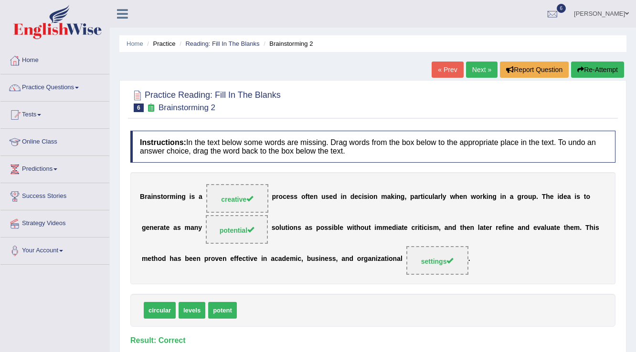
click at [479, 62] on link "Next »" at bounding box center [482, 70] width 32 height 16
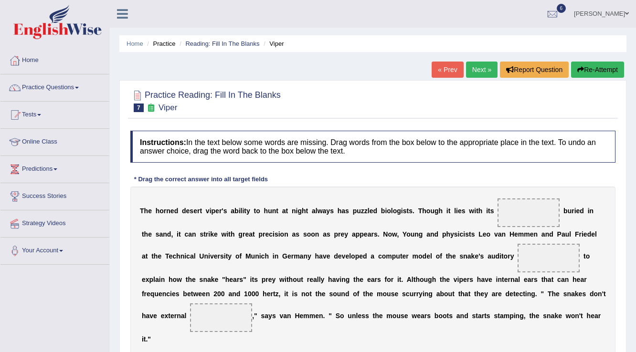
click at [490, 215] on div "T h e h o r n e d d e s e r t v i p e r ' s a b i l i t y t o [PERSON_NAME] a t…" at bounding box center [372, 271] width 485 height 169
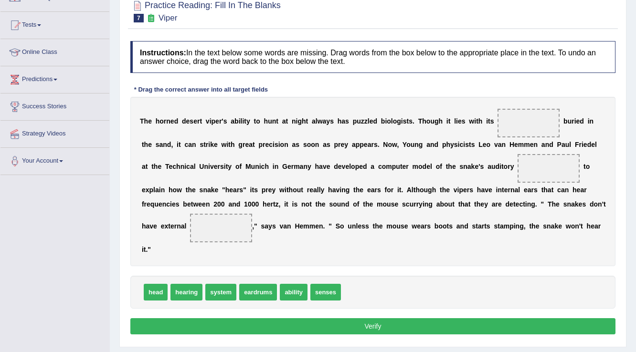
scroll to position [76, 0]
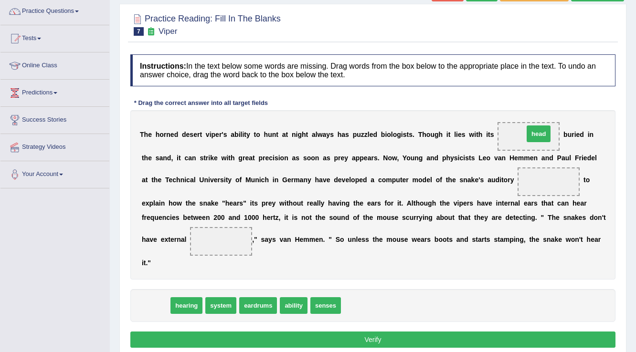
drag, startPoint x: 154, startPoint y: 304, endPoint x: 537, endPoint y: 132, distance: 419.7
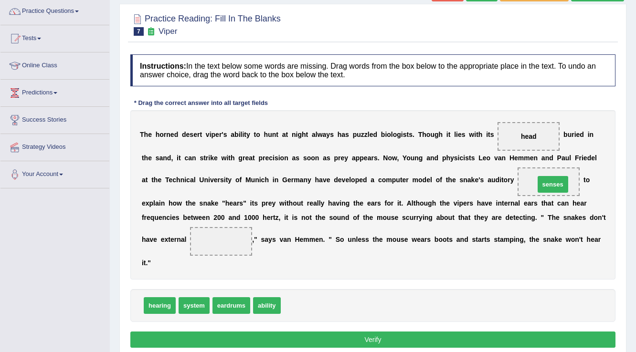
drag, startPoint x: 299, startPoint y: 298, endPoint x: 553, endPoint y: 177, distance: 281.5
drag, startPoint x: 268, startPoint y: 304, endPoint x: 230, endPoint y: 233, distance: 80.6
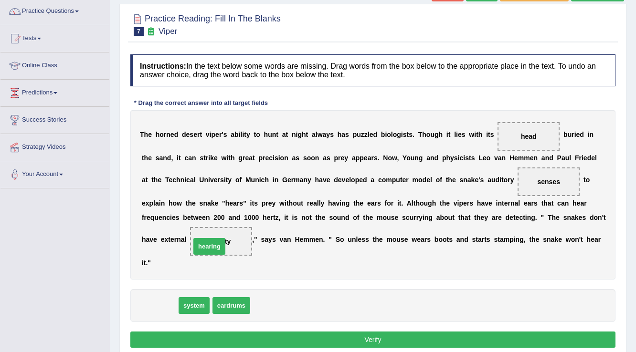
drag, startPoint x: 160, startPoint y: 298, endPoint x: 208, endPoint y: 244, distance: 72.0
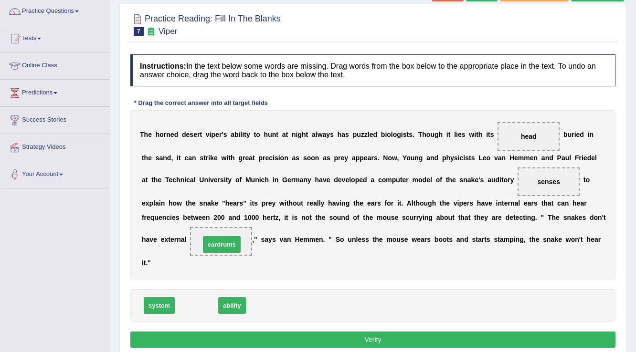
drag, startPoint x: 189, startPoint y: 300, endPoint x: 214, endPoint y: 239, distance: 66.1
click at [274, 334] on button "Verify" at bounding box center [372, 340] width 485 height 16
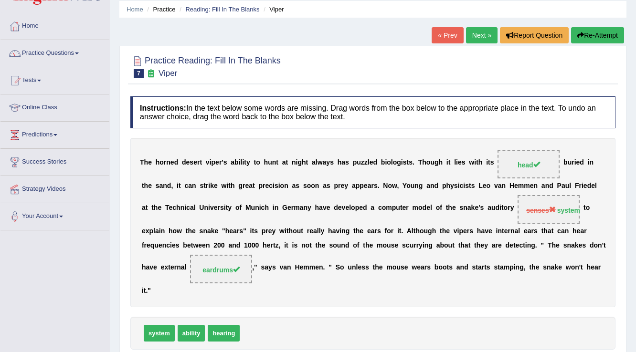
scroll to position [0, 0]
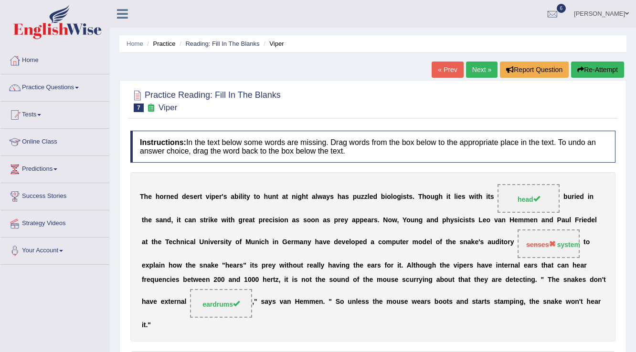
click at [485, 69] on link "Next »" at bounding box center [482, 70] width 32 height 16
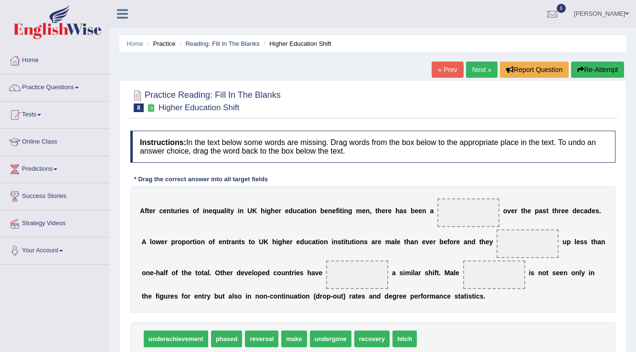
scroll to position [38, 0]
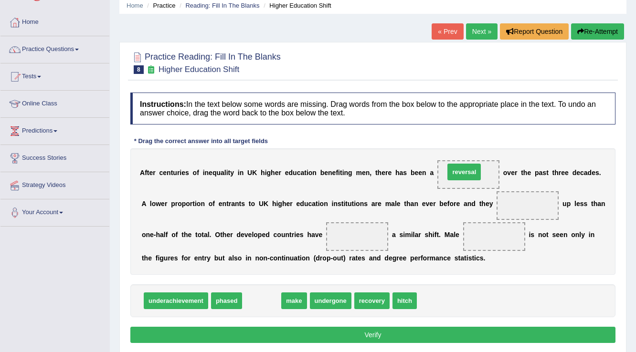
drag, startPoint x: 254, startPoint y: 300, endPoint x: 457, endPoint y: 171, distance: 240.0
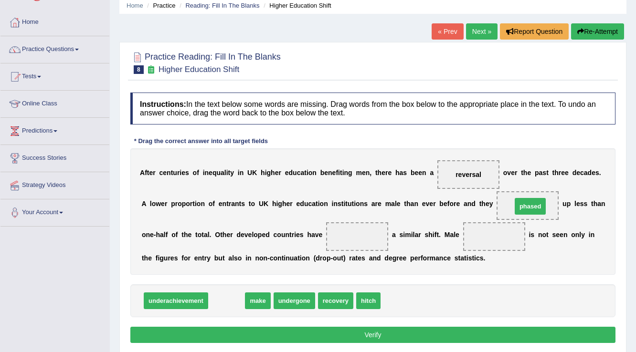
drag, startPoint x: 231, startPoint y: 300, endPoint x: 535, endPoint y: 205, distance: 318.0
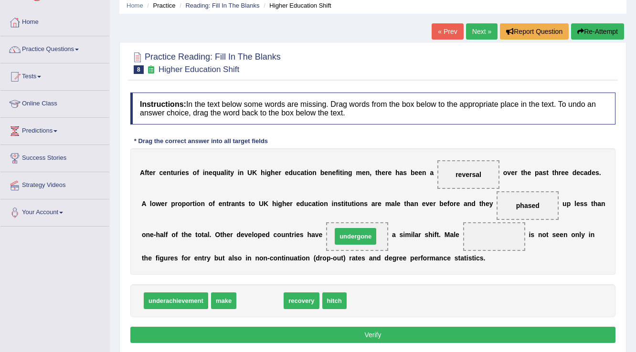
drag, startPoint x: 265, startPoint y: 299, endPoint x: 361, endPoint y: 235, distance: 115.2
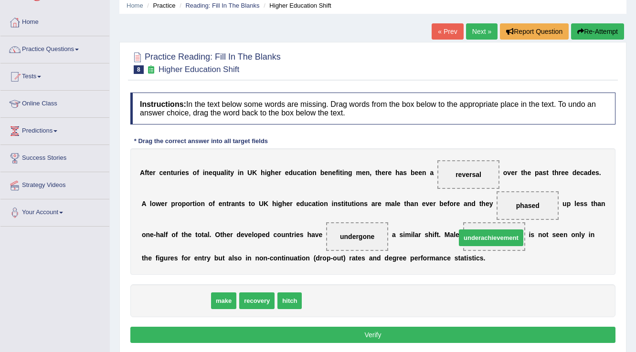
drag, startPoint x: 201, startPoint y: 299, endPoint x: 516, endPoint y: 236, distance: 321.4
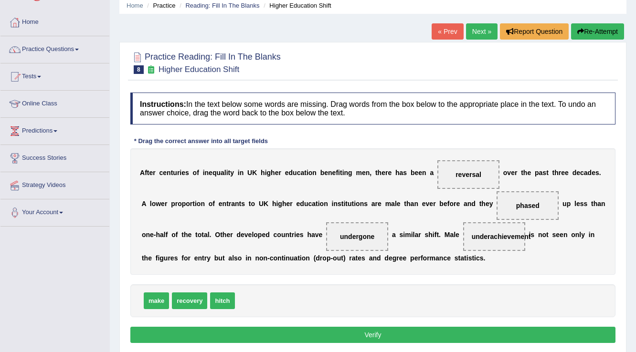
click at [301, 331] on button "Verify" at bounding box center [372, 335] width 485 height 16
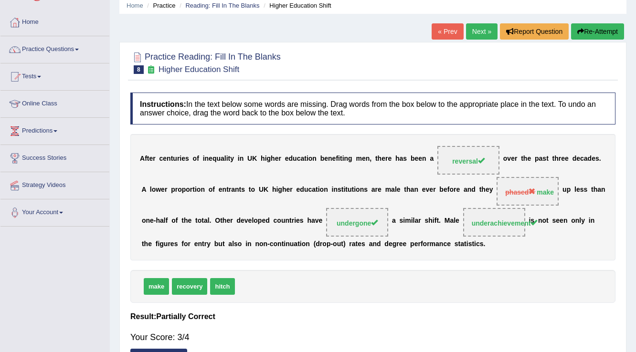
click at [485, 29] on link "Next »" at bounding box center [482, 31] width 32 height 16
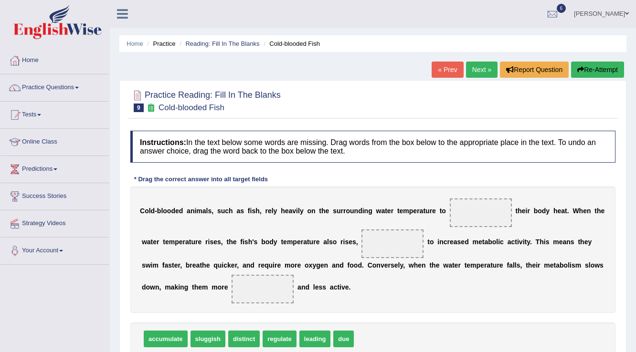
scroll to position [38, 0]
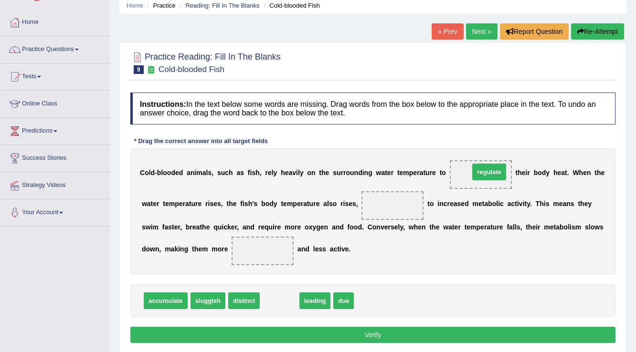
drag, startPoint x: 279, startPoint y: 300, endPoint x: 484, endPoint y: 173, distance: 241.4
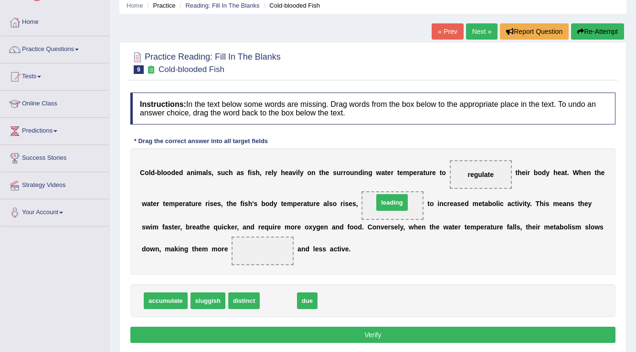
drag, startPoint x: 281, startPoint y: 300, endPoint x: 395, endPoint y: 202, distance: 150.3
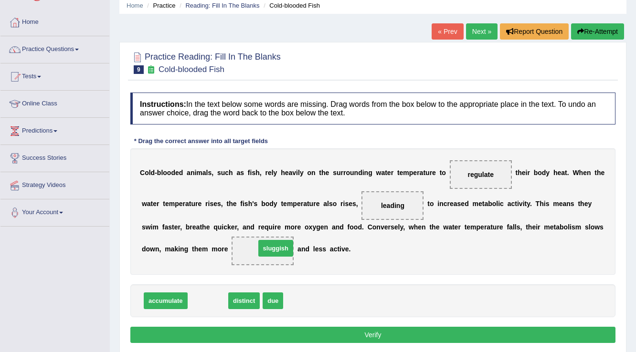
drag, startPoint x: 214, startPoint y: 302, endPoint x: 282, endPoint y: 250, distance: 85.8
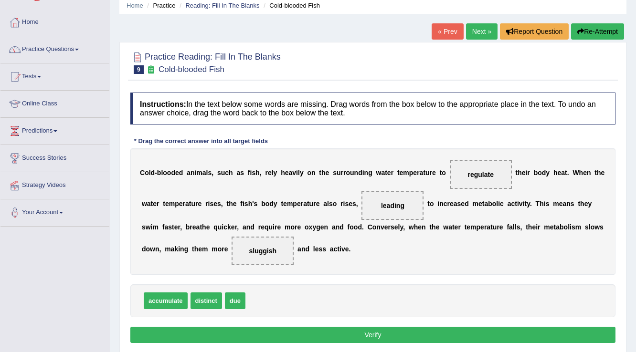
click at [299, 334] on button "Verify" at bounding box center [372, 335] width 485 height 16
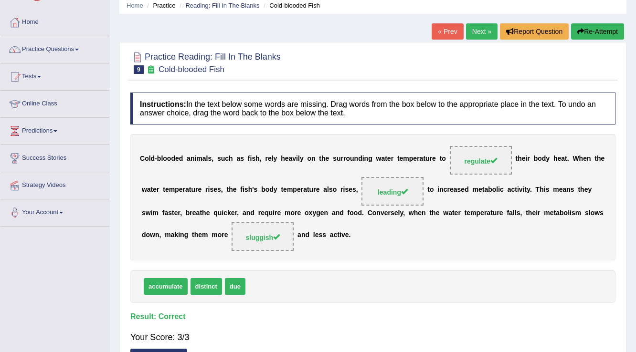
click at [474, 33] on link "Next »" at bounding box center [482, 31] width 32 height 16
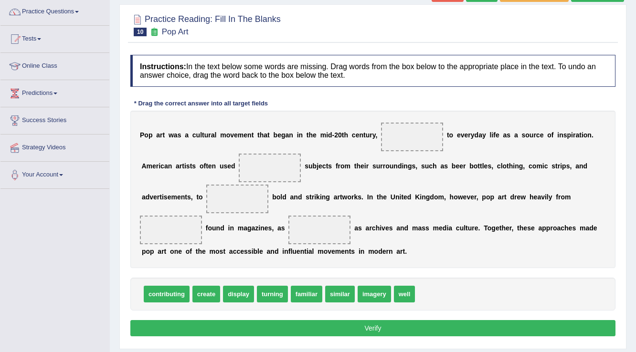
scroll to position [76, 0]
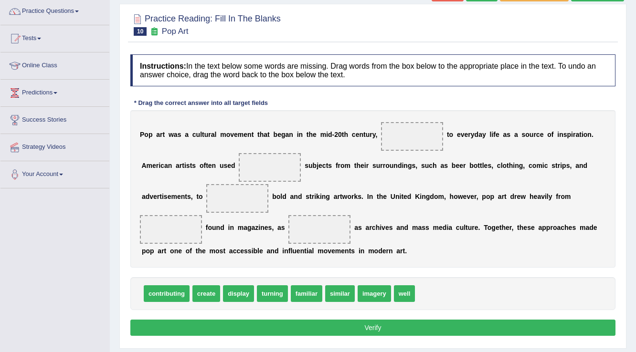
drag, startPoint x: 142, startPoint y: 134, endPoint x: 159, endPoint y: 131, distance: 16.9
click at [159, 131] on div "P o p a r t w a s a c u l t u r a l m o v e m e n t t h a t b e g a n i n t h e…" at bounding box center [372, 189] width 485 height 158
drag, startPoint x: 265, startPoint y: 293, endPoint x: 266, endPoint y: 298, distance: 4.9
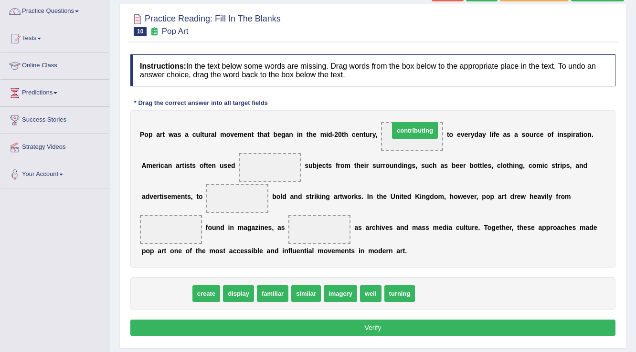
drag, startPoint x: 153, startPoint y: 293, endPoint x: 402, endPoint y: 129, distance: 297.2
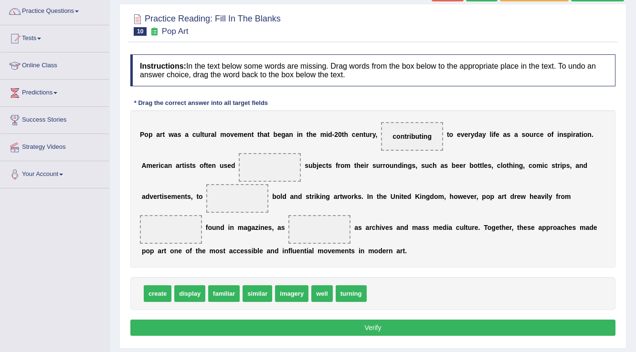
drag, startPoint x: 183, startPoint y: 160, endPoint x: 188, endPoint y: 166, distance: 7.2
click at [188, 166] on div "P o p a r t w a s a c u l t u r a l m o v e m e n t t h a t b e g a n i n t h e…" at bounding box center [372, 189] width 485 height 158
click at [200, 181] on div "P o p a r t w a s a c u l t u r a l m o v e m e n t t h a t b e g a n i n t h e…" at bounding box center [372, 189] width 485 height 158
drag, startPoint x: 226, startPoint y: 291, endPoint x: 263, endPoint y: 166, distance: 130.7
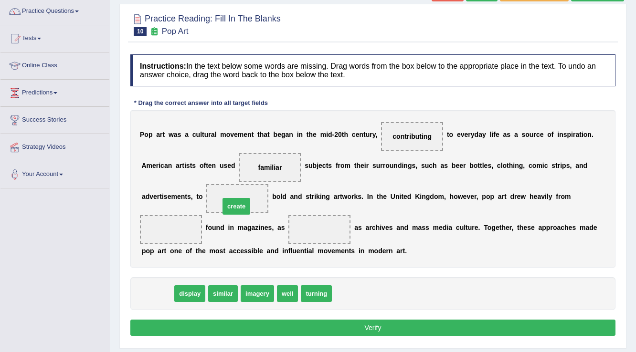
drag, startPoint x: 157, startPoint y: 292, endPoint x: 237, endPoint y: 198, distance: 123.3
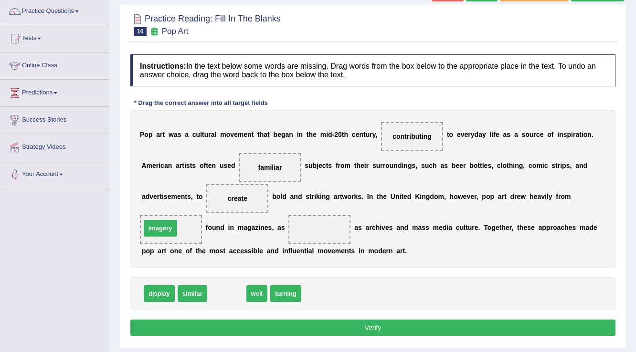
drag, startPoint x: 222, startPoint y: 293, endPoint x: 155, endPoint y: 227, distance: 93.2
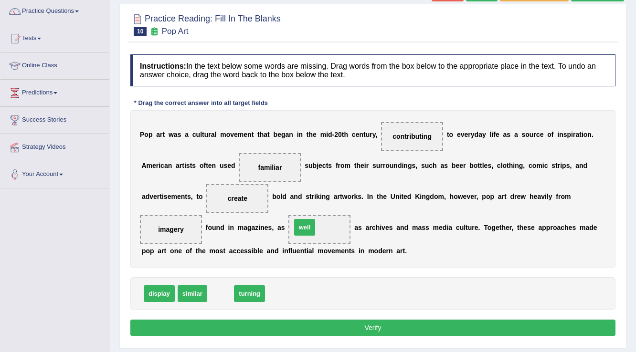
drag, startPoint x: 219, startPoint y: 293, endPoint x: 303, endPoint y: 226, distance: 107.1
click at [262, 322] on button "Verify" at bounding box center [372, 328] width 485 height 16
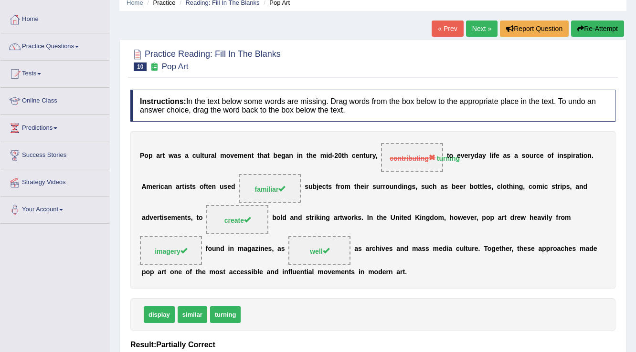
scroll to position [0, 0]
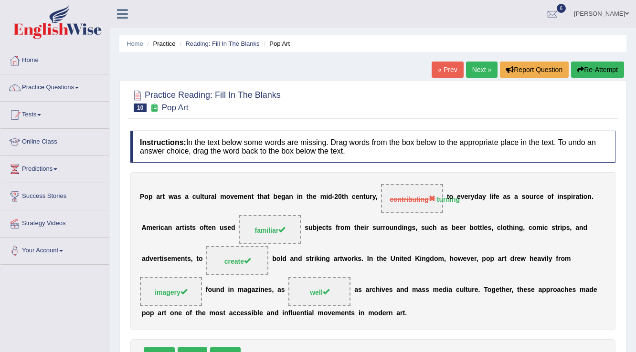
click at [483, 70] on link "Next »" at bounding box center [482, 70] width 32 height 16
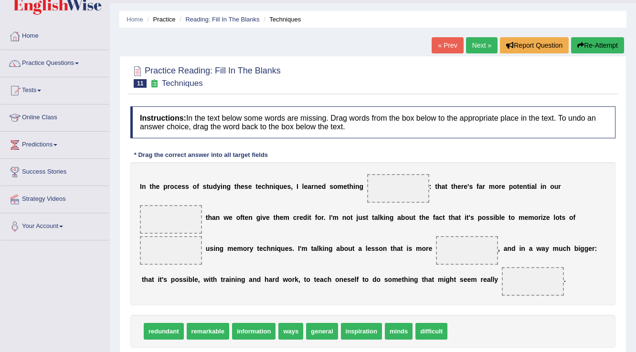
scroll to position [38, 0]
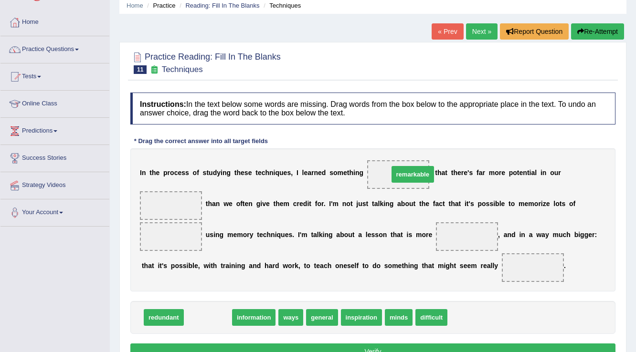
drag, startPoint x: 210, startPoint y: 318, endPoint x: 415, endPoint y: 175, distance: 249.9
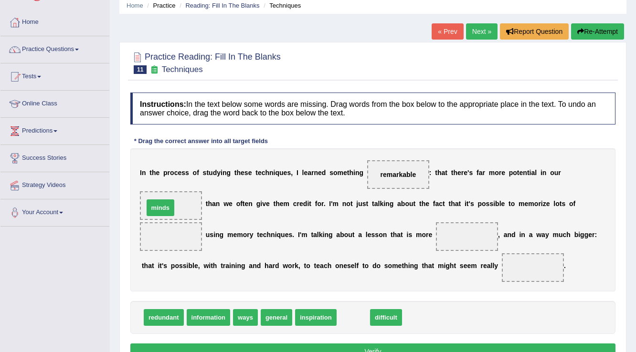
drag, startPoint x: 346, startPoint y: 318, endPoint x: 153, endPoint y: 208, distance: 222.0
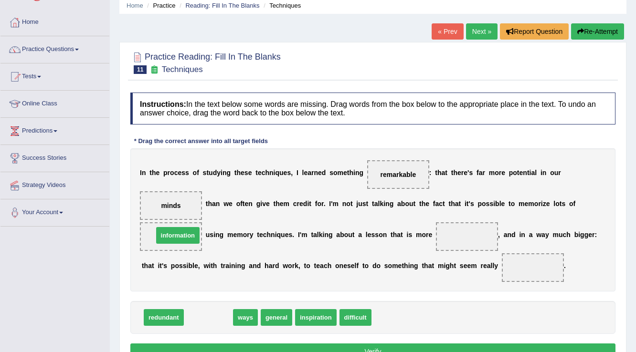
drag, startPoint x: 225, startPoint y: 319, endPoint x: 194, endPoint y: 237, distance: 87.6
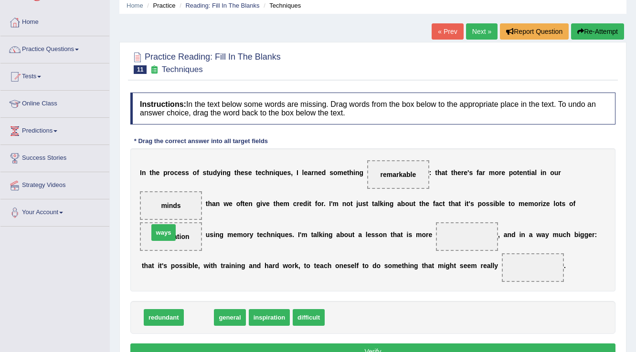
drag, startPoint x: 206, startPoint y: 317, endPoint x: 170, endPoint y: 232, distance: 92.0
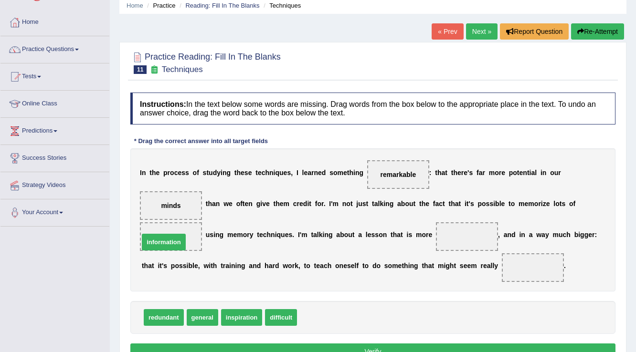
drag, startPoint x: 315, startPoint y: 318, endPoint x: 157, endPoint y: 239, distance: 176.8
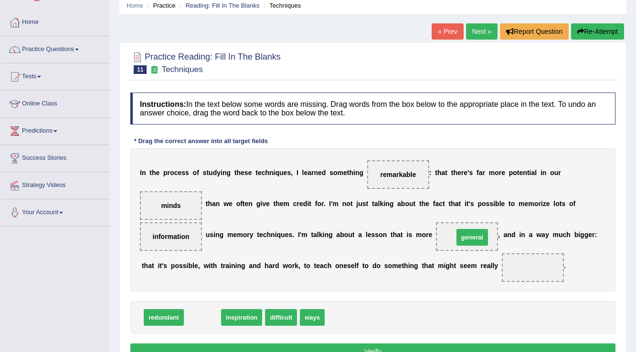
drag, startPoint x: 196, startPoint y: 314, endPoint x: 466, endPoint y: 234, distance: 281.4
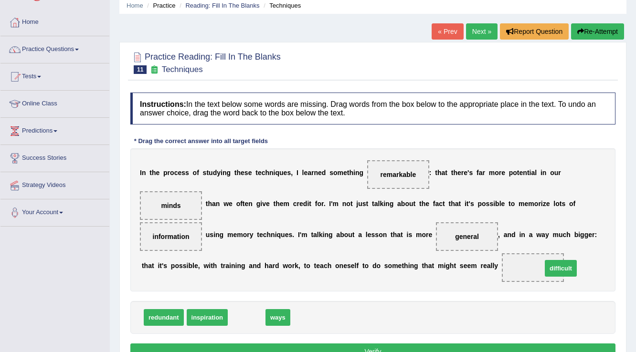
drag, startPoint x: 242, startPoint y: 317, endPoint x: 556, endPoint y: 267, distance: 318.0
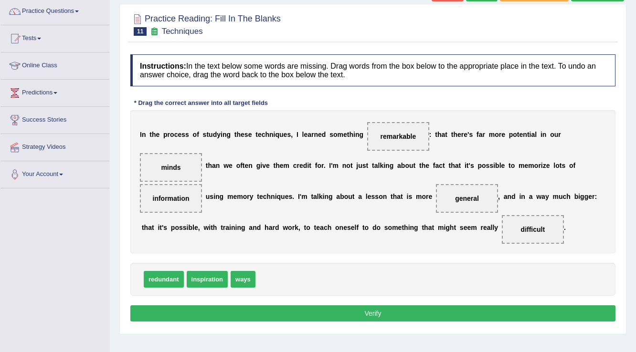
click at [305, 310] on button "Verify" at bounding box center [372, 314] width 485 height 16
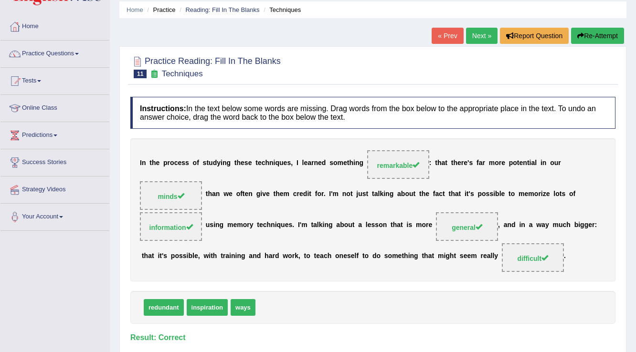
scroll to position [0, 0]
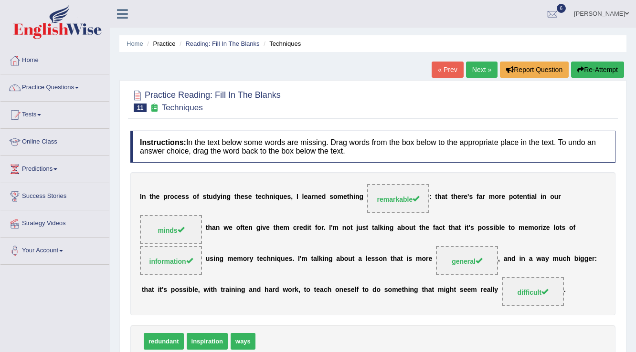
click at [475, 74] on link "Next »" at bounding box center [482, 70] width 32 height 16
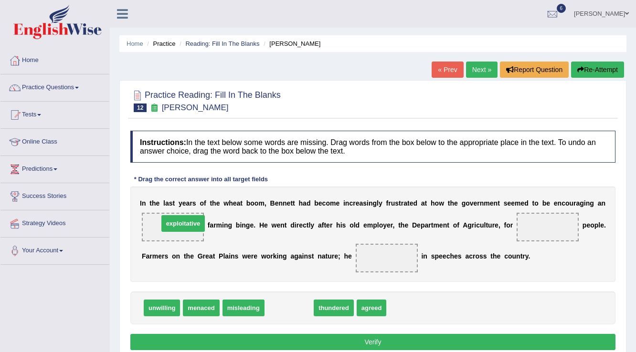
drag, startPoint x: 303, startPoint y: 307, endPoint x: 197, endPoint y: 222, distance: 135.6
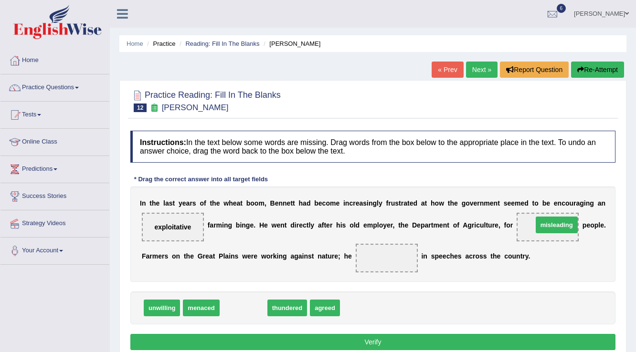
drag, startPoint x: 257, startPoint y: 307, endPoint x: 568, endPoint y: 228, distance: 320.4
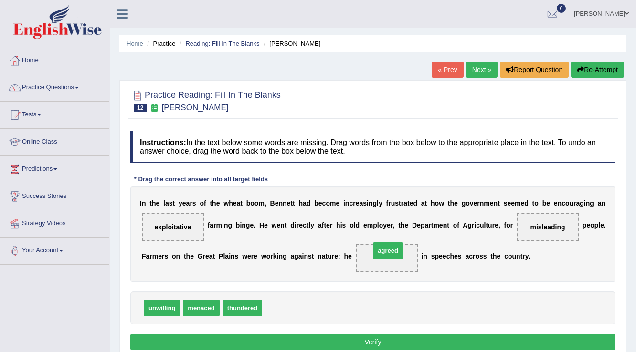
drag, startPoint x: 282, startPoint y: 306, endPoint x: 383, endPoint y: 251, distance: 114.9
drag, startPoint x: 241, startPoint y: 306, endPoint x: 382, endPoint y: 258, distance: 148.7
click at [262, 341] on button "Verify" at bounding box center [372, 342] width 485 height 16
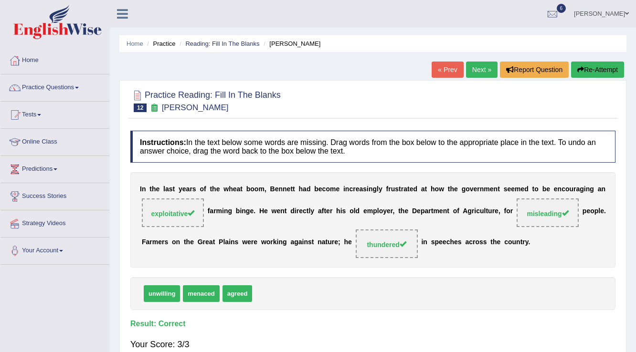
click at [487, 71] on link "Next »" at bounding box center [482, 70] width 32 height 16
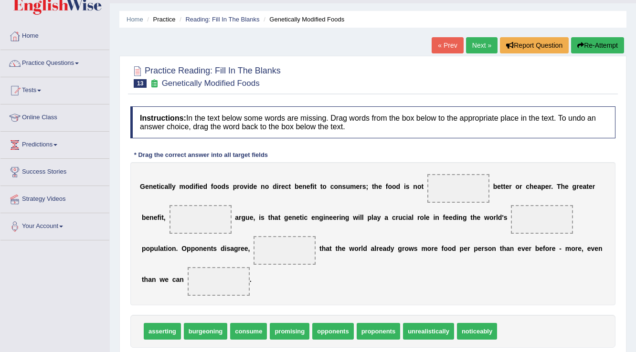
scroll to position [38, 0]
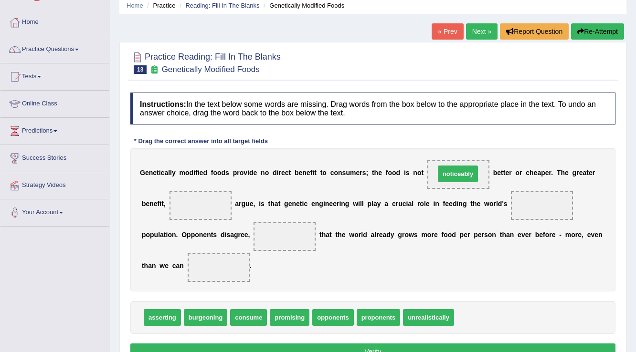
drag, startPoint x: 470, startPoint y: 316, endPoint x: 451, endPoint y: 172, distance: 145.0
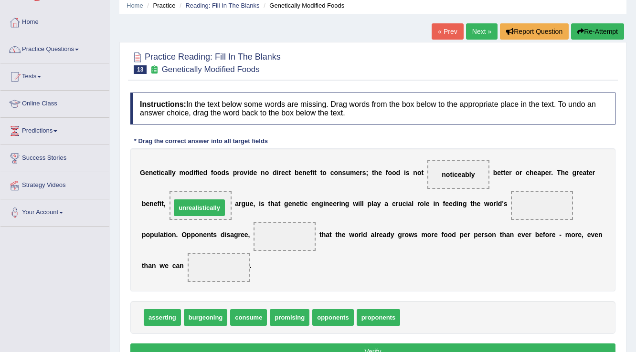
drag, startPoint x: 414, startPoint y: 313, endPoint x: 185, endPoint y: 203, distance: 254.1
drag, startPoint x: 155, startPoint y: 314, endPoint x: 189, endPoint y: 201, distance: 118.1
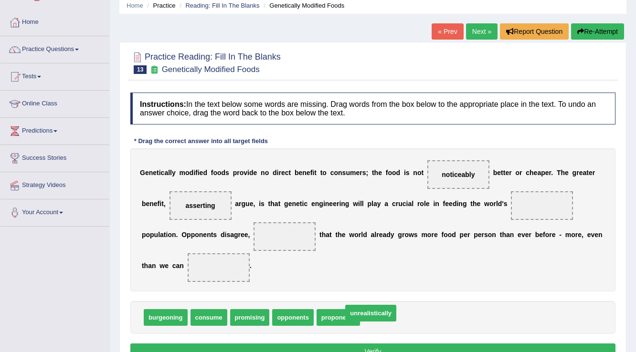
drag, startPoint x: 385, startPoint y: 316, endPoint x: 367, endPoint y: 311, distance: 18.2
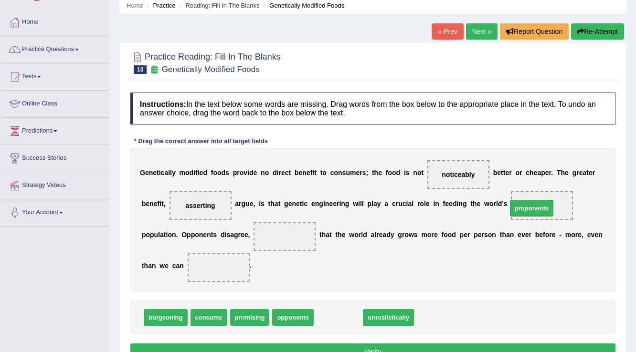
drag, startPoint x: 327, startPoint y: 315, endPoint x: 523, endPoint y: 205, distance: 225.5
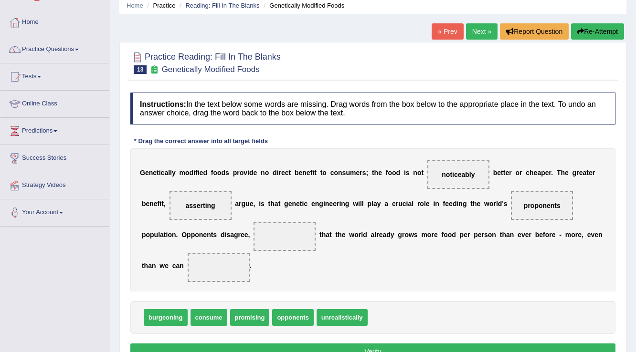
click at [336, 267] on div "G e n e t i c a l l y m o d i f i e d f o o d s p r o v i d e n o d i r e c t b…" at bounding box center [372, 219] width 485 height 143
drag, startPoint x: 256, startPoint y: 316, endPoint x: 284, endPoint y: 234, distance: 86.2
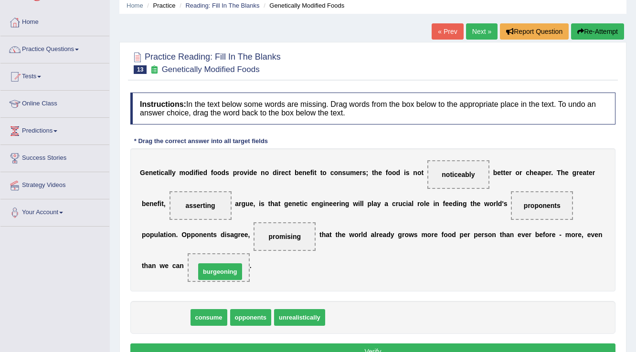
drag, startPoint x: 180, startPoint y: 318, endPoint x: 235, endPoint y: 272, distance: 71.2
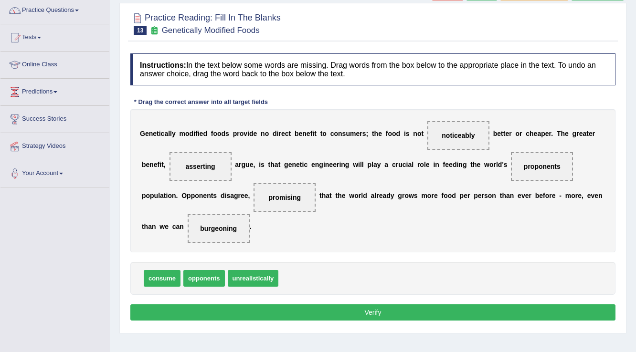
scroll to position [115, 0]
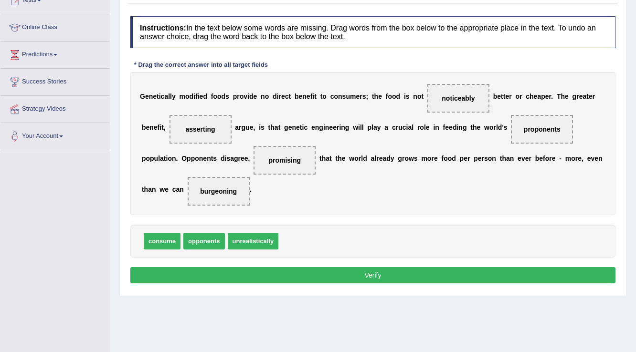
click at [191, 268] on button "Verify" at bounding box center [372, 275] width 485 height 16
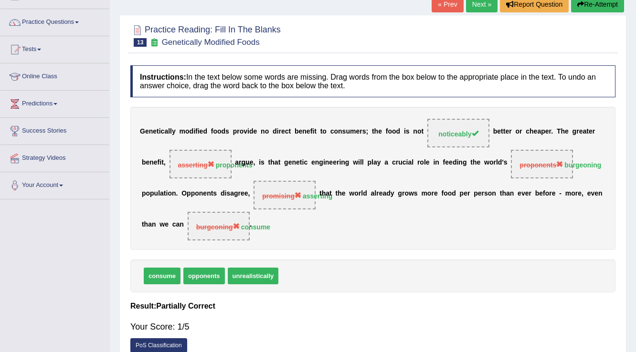
scroll to position [0, 0]
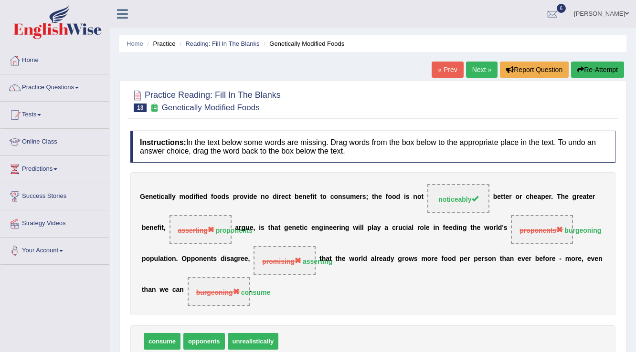
click at [492, 65] on link "Next »" at bounding box center [482, 70] width 32 height 16
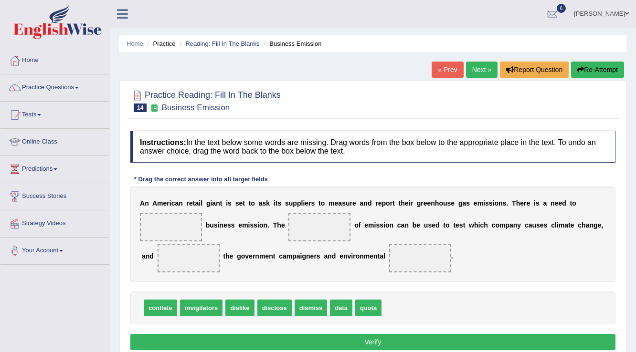
scroll to position [76, 0]
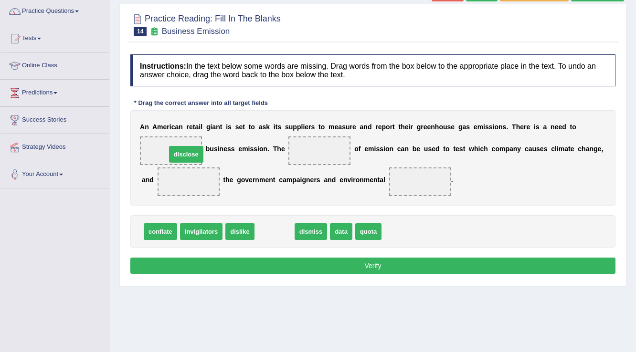
drag, startPoint x: 279, startPoint y: 229, endPoint x: 191, endPoint y: 152, distance: 117.4
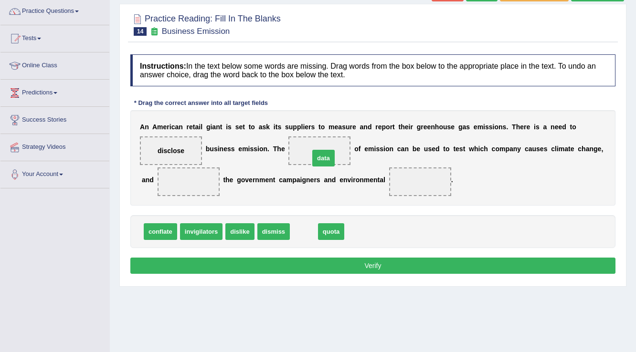
drag, startPoint x: 305, startPoint y: 231, endPoint x: 325, endPoint y: 158, distance: 76.1
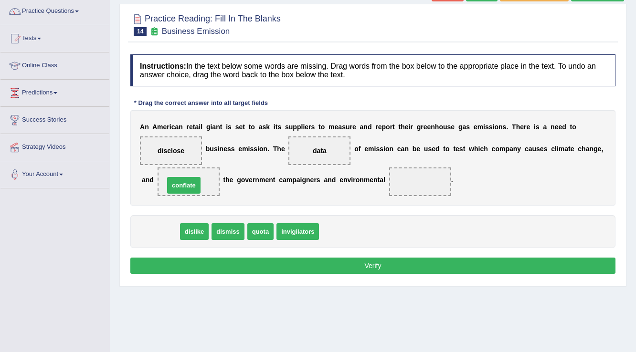
drag, startPoint x: 166, startPoint y: 229, endPoint x: 190, endPoint y: 183, distance: 51.9
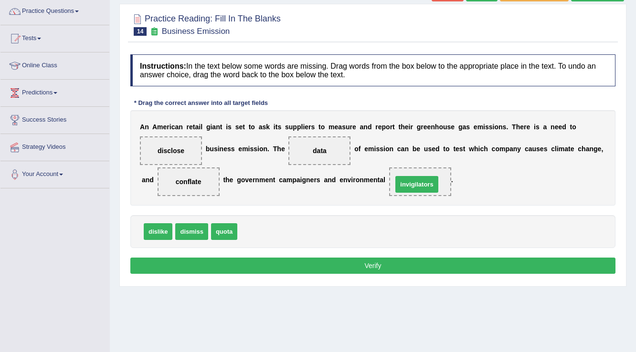
drag, startPoint x: 259, startPoint y: 227, endPoint x: 413, endPoint y: 180, distance: 160.4
click at [232, 265] on button "Verify" at bounding box center [372, 266] width 485 height 16
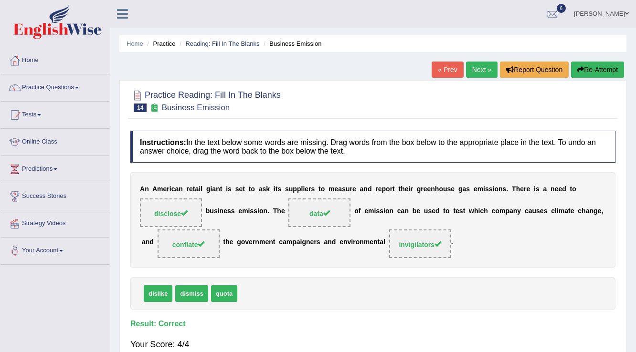
scroll to position [0, 0]
click at [482, 74] on link "Next »" at bounding box center [482, 70] width 32 height 16
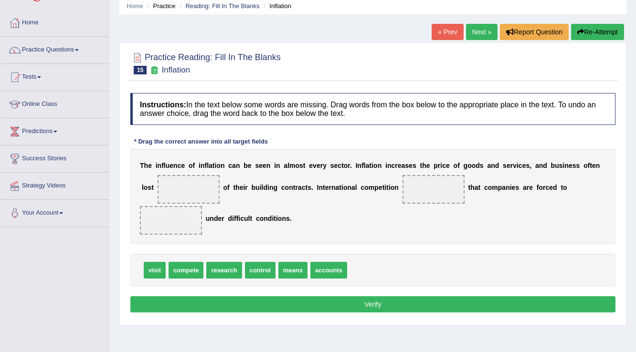
scroll to position [38, 0]
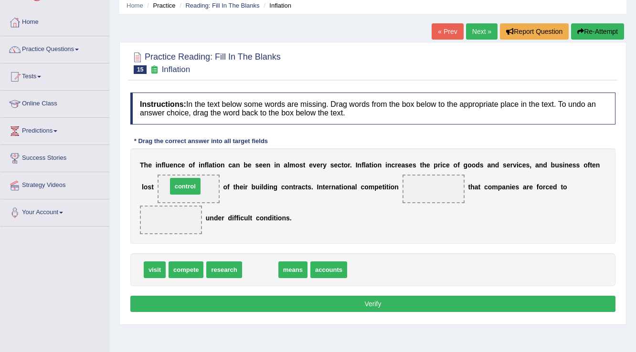
drag, startPoint x: 252, startPoint y: 267, endPoint x: 177, endPoint y: 184, distance: 112.3
click at [305, 187] on b "t" at bounding box center [306, 187] width 2 height 8
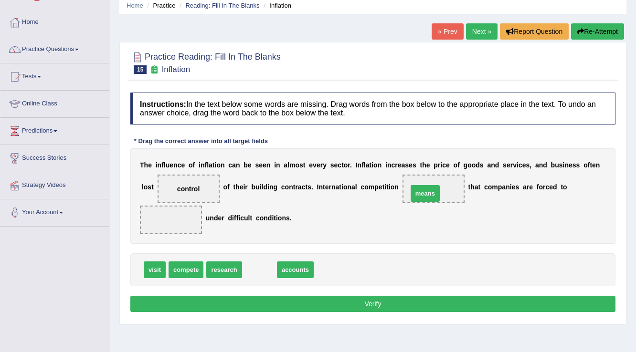
drag, startPoint x: 257, startPoint y: 267, endPoint x: 423, endPoint y: 191, distance: 182.4
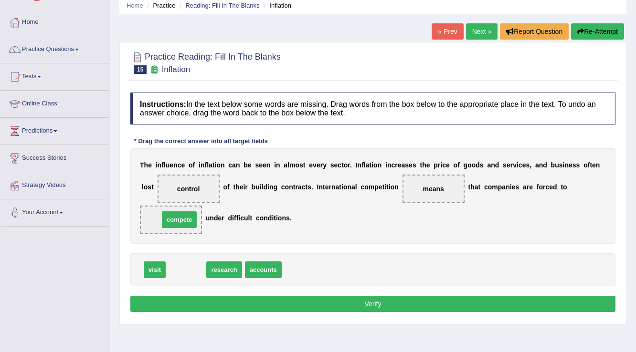
drag, startPoint x: 184, startPoint y: 272, endPoint x: 177, endPoint y: 222, distance: 50.6
click at [272, 311] on div "Instructions: In the text below some words are missing. Drag words from the box…" at bounding box center [373, 204] width 490 height 232
click at [274, 309] on button "Verify" at bounding box center [372, 304] width 485 height 16
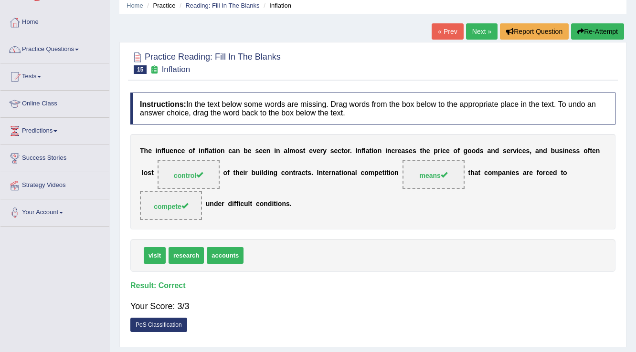
click at [469, 33] on link "Next »" at bounding box center [482, 31] width 32 height 16
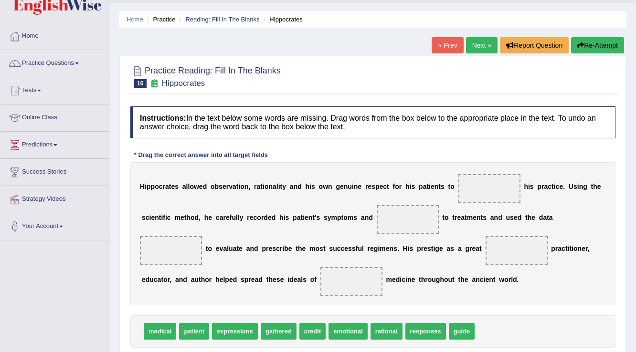
scroll to position [38, 0]
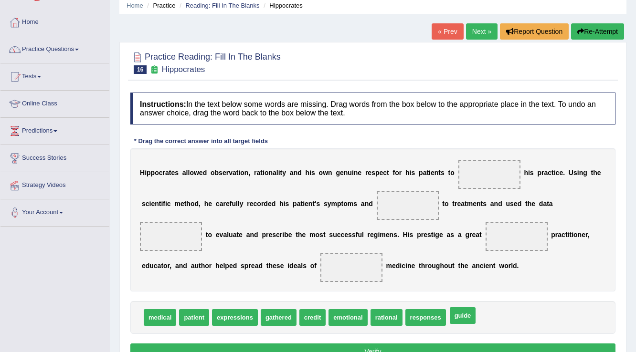
drag, startPoint x: 466, startPoint y: 317, endPoint x: 499, endPoint y: 212, distance: 110.1
click at [476, 307] on span "guide" at bounding box center [463, 315] width 26 height 17
click at [491, 195] on div "H i p p o c r a t e s a l l o w e d o b s e r v a t i o n , r a t i o n a l i t…" at bounding box center [372, 219] width 485 height 143
drag, startPoint x: 461, startPoint y: 315, endPoint x: 483, endPoint y: 171, distance: 145.4
drag, startPoint x: 283, startPoint y: 316, endPoint x: 411, endPoint y: 208, distance: 167.4
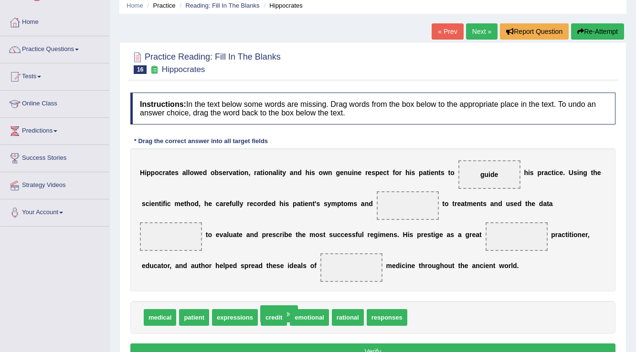
drag, startPoint x: 411, startPoint y: 207, endPoint x: 260, endPoint y: 323, distance: 190.3
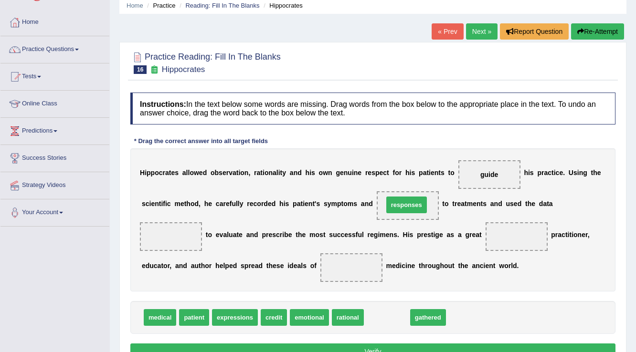
drag, startPoint x: 378, startPoint y: 315, endPoint x: 397, endPoint y: 202, distance: 114.4
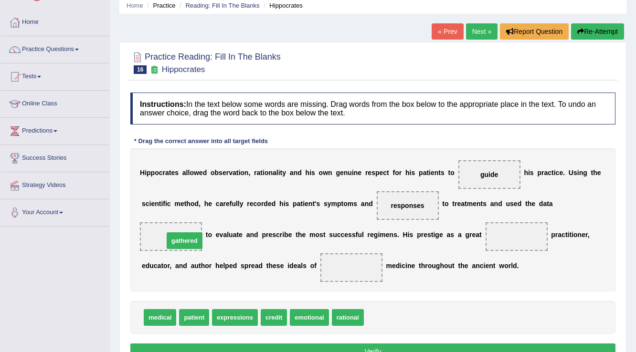
drag, startPoint x: 388, startPoint y: 313, endPoint x: 176, endPoint y: 239, distance: 224.7
drag, startPoint x: 157, startPoint y: 318, endPoint x: 513, endPoint y: 240, distance: 364.6
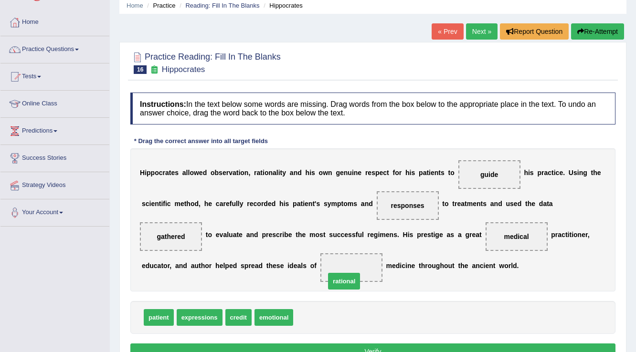
drag, startPoint x: 308, startPoint y: 315, endPoint x: 348, endPoint y: 275, distance: 56.0
click at [348, 275] on span "rational" at bounding box center [351, 268] width 62 height 29
click at [336, 309] on div "patient expressions credit emotional" at bounding box center [372, 317] width 485 height 33
drag, startPoint x: 160, startPoint y: 320, endPoint x: 348, endPoint y: 270, distance: 194.2
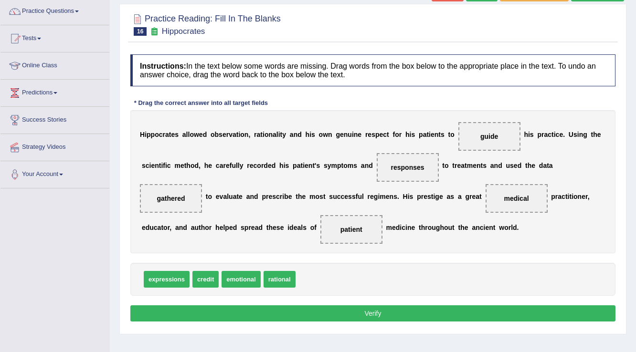
click at [343, 312] on button "Verify" at bounding box center [372, 314] width 485 height 16
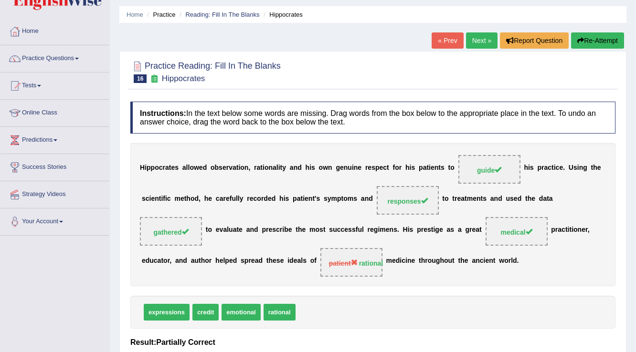
scroll to position [0, 0]
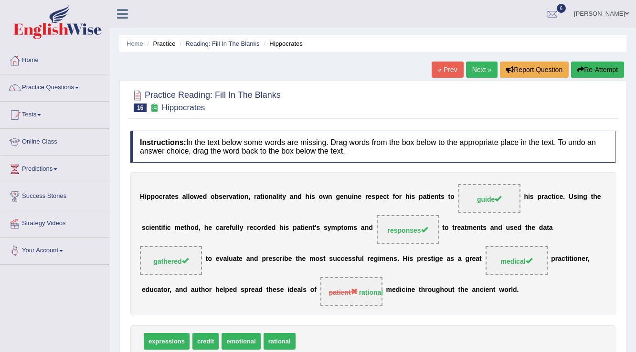
click at [479, 65] on link "Next »" at bounding box center [482, 70] width 32 height 16
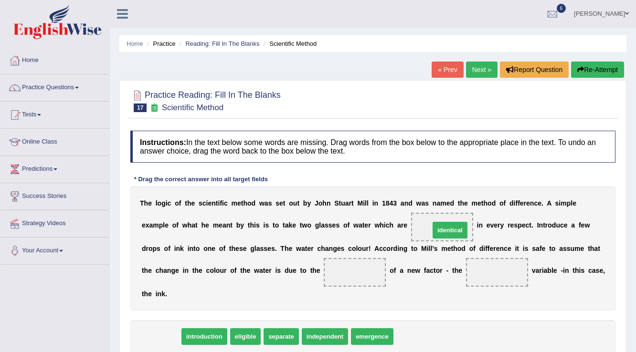
drag, startPoint x: 166, startPoint y: 334, endPoint x: 455, endPoint y: 228, distance: 307.9
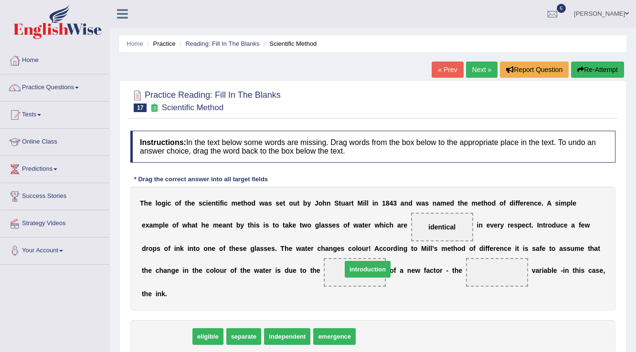
drag, startPoint x: 155, startPoint y: 335, endPoint x: 356, endPoint y: 267, distance: 212.0
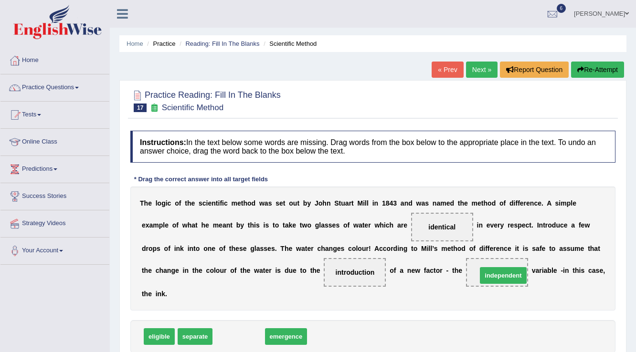
drag, startPoint x: 231, startPoint y: 335, endPoint x: 496, endPoint y: 274, distance: 271.5
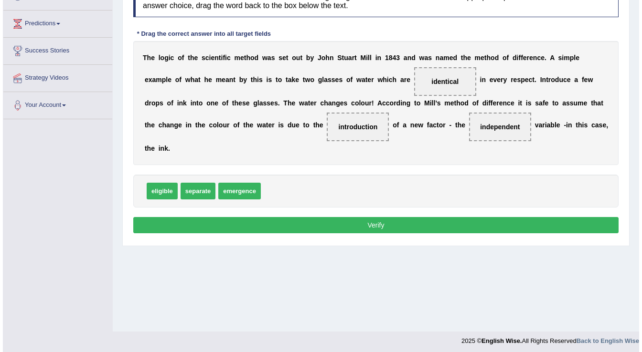
scroll to position [149, 0]
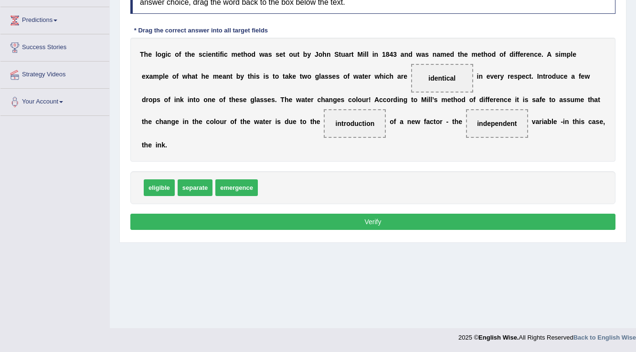
click at [424, 218] on button "Verify" at bounding box center [372, 222] width 485 height 16
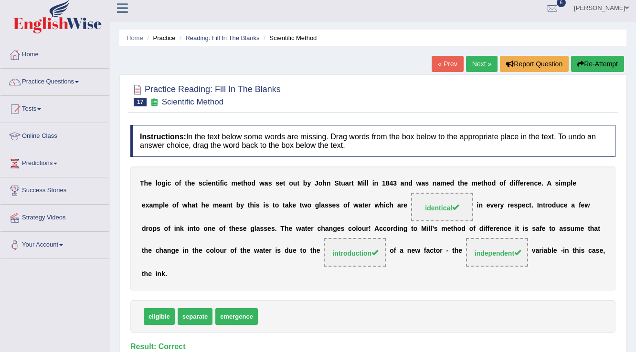
scroll to position [0, 0]
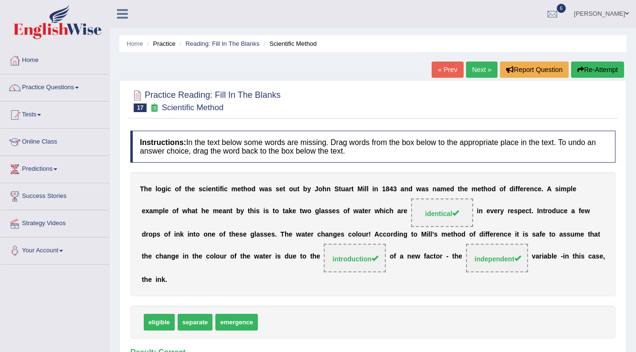
click at [485, 69] on link "Next »" at bounding box center [482, 70] width 32 height 16
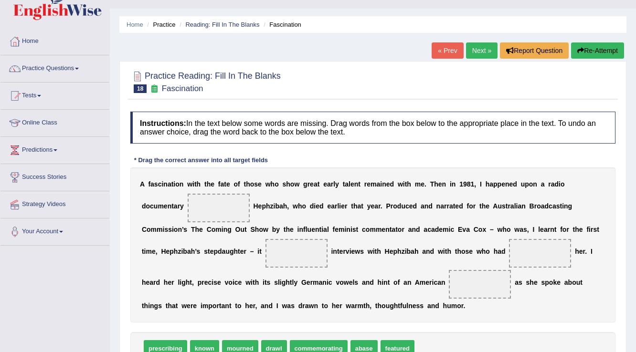
scroll to position [38, 0]
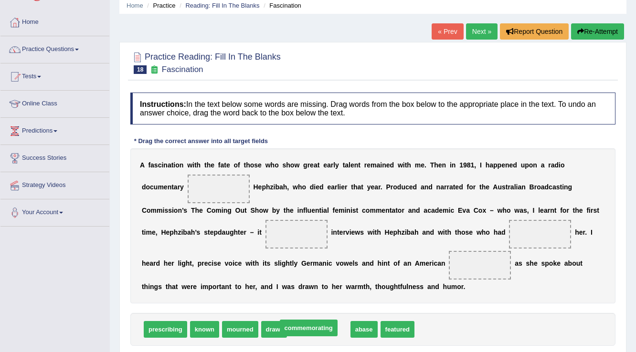
drag, startPoint x: 312, startPoint y: 327, endPoint x: 302, endPoint y: 325, distance: 10.1
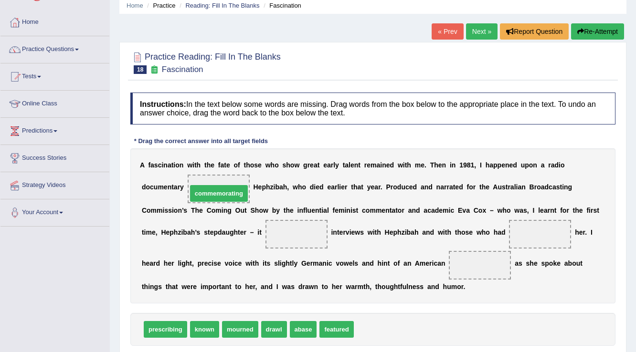
drag, startPoint x: 374, startPoint y: 327, endPoint x: 207, endPoint y: 191, distance: 215.1
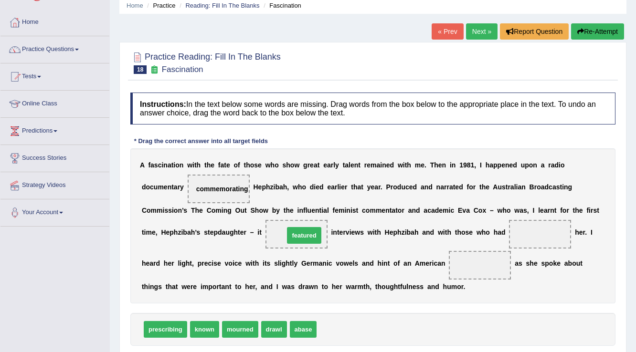
drag, startPoint x: 336, startPoint y: 326, endPoint x: 304, endPoint y: 232, distance: 99.5
drag, startPoint x: 238, startPoint y: 328, endPoint x: 522, endPoint y: 238, distance: 298.2
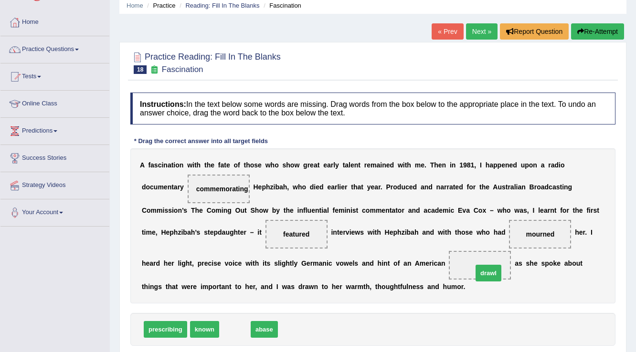
drag, startPoint x: 241, startPoint y: 330, endPoint x: 494, endPoint y: 274, distance: 259.7
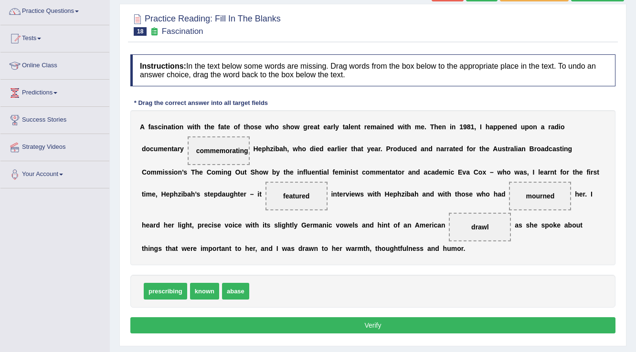
click at [298, 323] on button "Verify" at bounding box center [372, 326] width 485 height 16
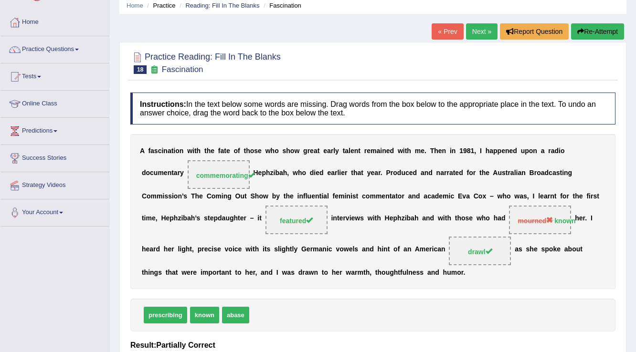
scroll to position [0, 0]
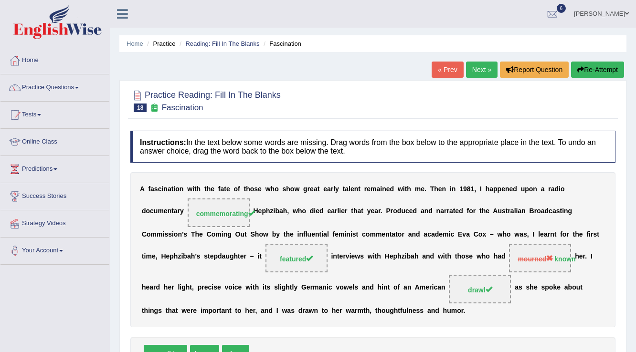
click at [489, 65] on link "Next »" at bounding box center [482, 70] width 32 height 16
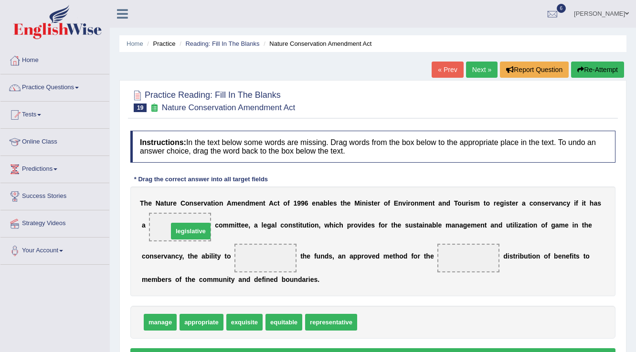
drag, startPoint x: 369, startPoint y: 320, endPoint x: 180, endPoint y: 229, distance: 209.9
drag, startPoint x: 170, startPoint y: 318, endPoint x: 280, endPoint y: 254, distance: 127.6
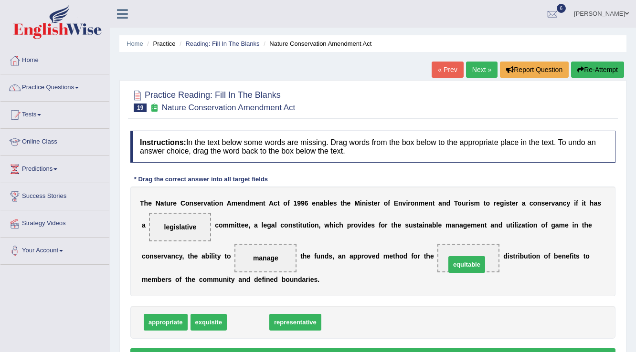
drag, startPoint x: 256, startPoint y: 323, endPoint x: 475, endPoint y: 265, distance: 226.2
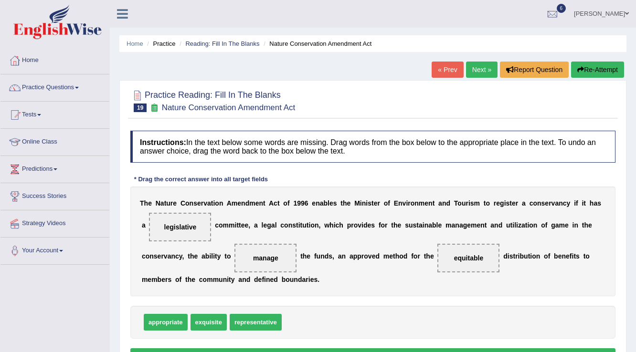
scroll to position [38, 0]
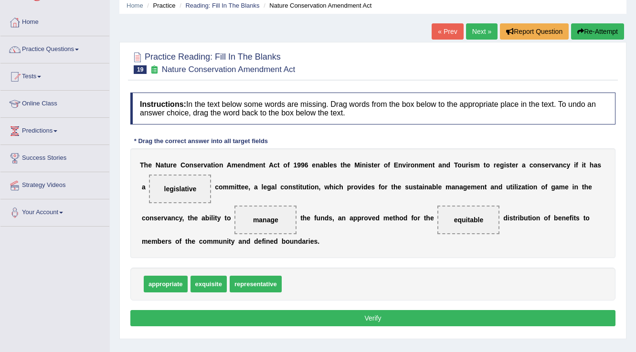
click at [265, 322] on button "Verify" at bounding box center [372, 318] width 485 height 16
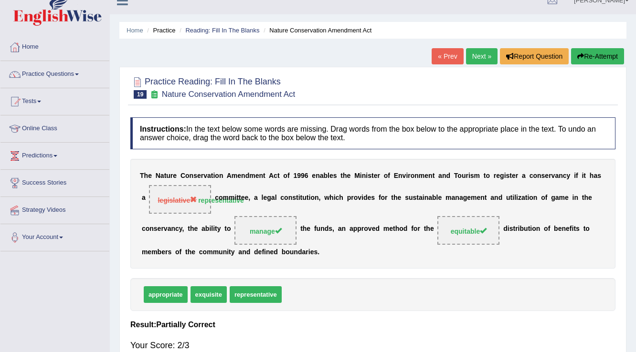
scroll to position [0, 0]
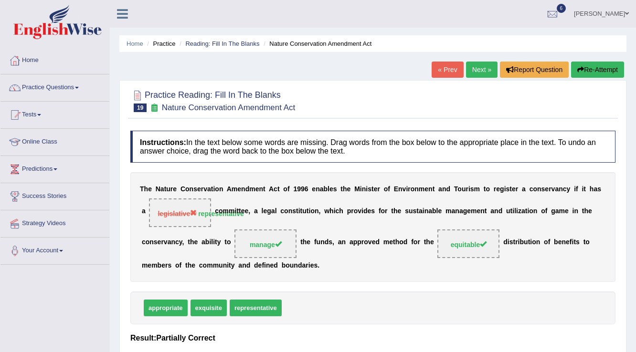
click at [475, 67] on link "Next »" at bounding box center [482, 70] width 32 height 16
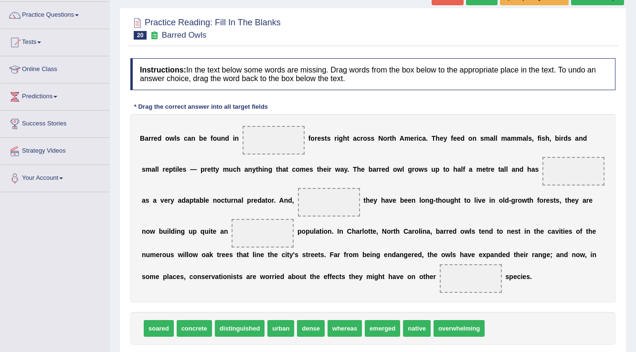
scroll to position [76, 0]
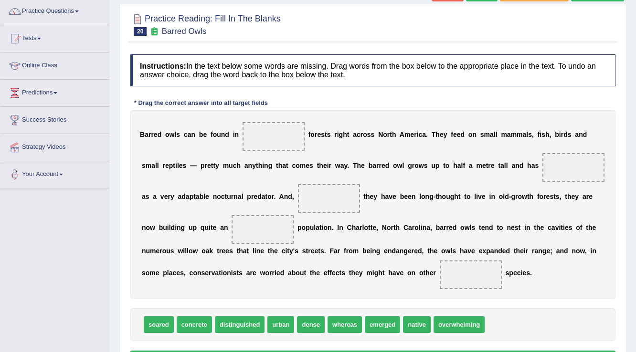
click at [400, 201] on div "B a r r e d o w l s c a n b e f o u n d i n f o r e s t s r i g h t a c r o s s…" at bounding box center [372, 204] width 485 height 189
click at [226, 226] on b "n" at bounding box center [226, 228] width 4 height 8
drag, startPoint x: 310, startPoint y: 322, endPoint x: 275, endPoint y: 136, distance: 189.9
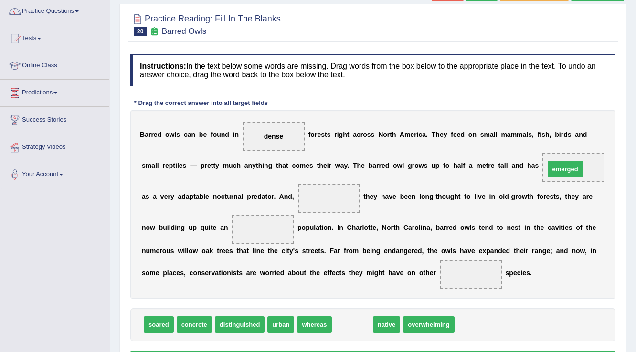
drag, startPoint x: 357, startPoint y: 324, endPoint x: 570, endPoint y: 169, distance: 263.8
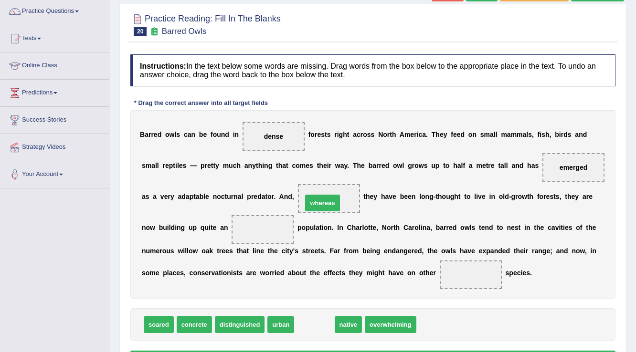
drag, startPoint x: 318, startPoint y: 325, endPoint x: 327, endPoint y: 203, distance: 122.0
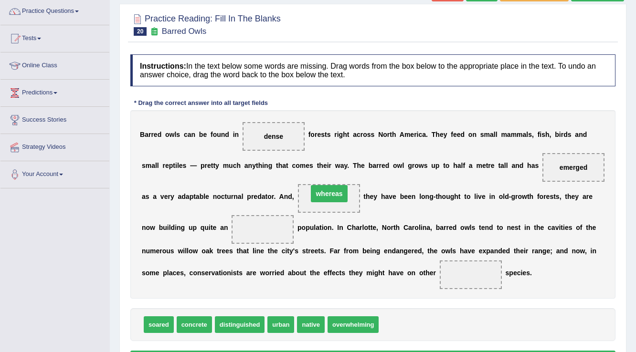
drag, startPoint x: 338, startPoint y: 195, endPoint x: 338, endPoint y: 190, distance: 4.8
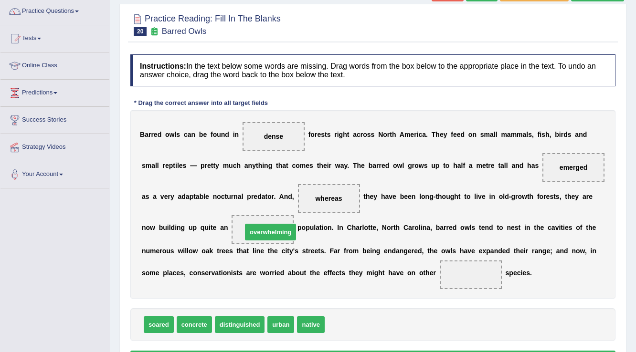
drag, startPoint x: 349, startPoint y: 320, endPoint x: 267, endPoint y: 227, distance: 124.1
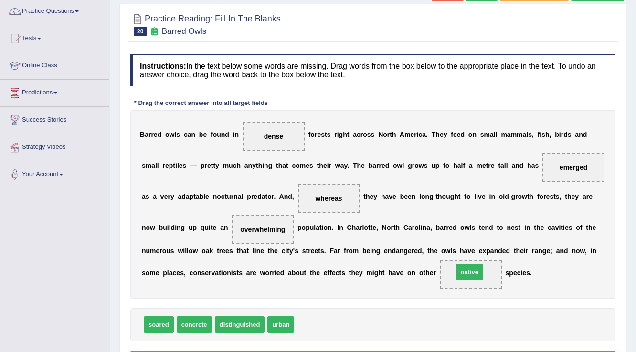
drag, startPoint x: 319, startPoint y: 323, endPoint x: 477, endPoint y: 270, distance: 167.0
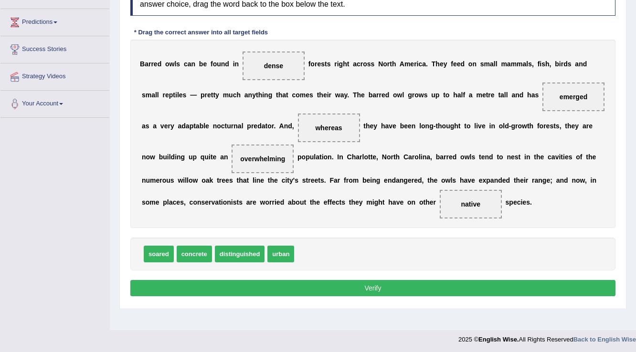
scroll to position [149, 0]
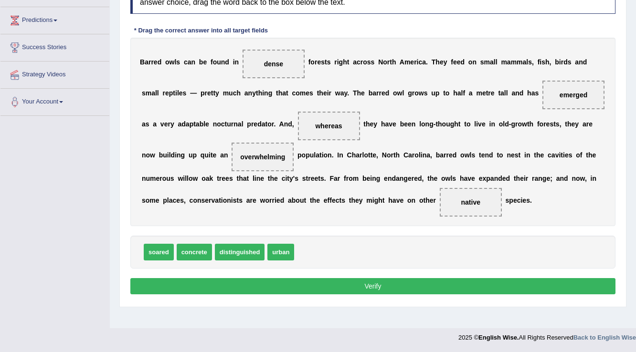
click at [344, 283] on button "Verify" at bounding box center [372, 286] width 485 height 16
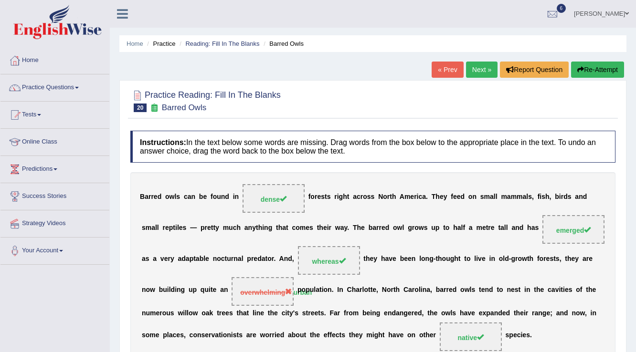
scroll to position [0, 0]
click at [487, 70] on link "Next »" at bounding box center [482, 70] width 32 height 16
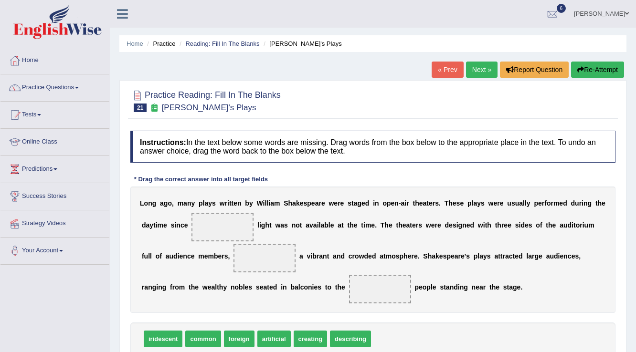
click at [83, 89] on link "Practice Questions" at bounding box center [54, 86] width 109 height 24
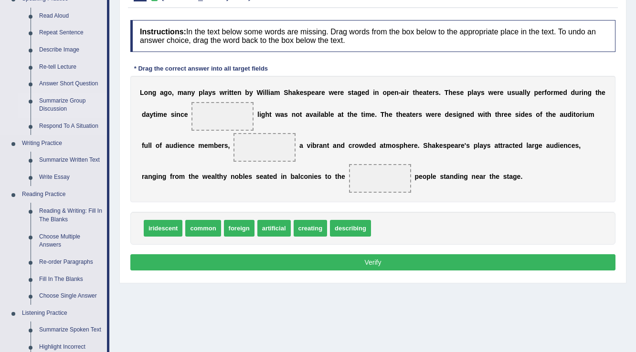
scroll to position [153, 0]
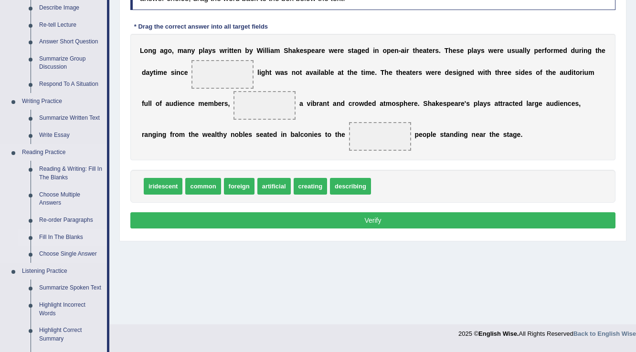
click at [58, 234] on link "Fill In The Blanks" at bounding box center [71, 237] width 72 height 17
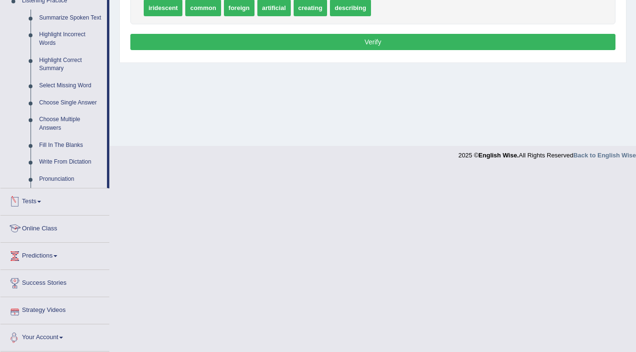
scroll to position [324, 0]
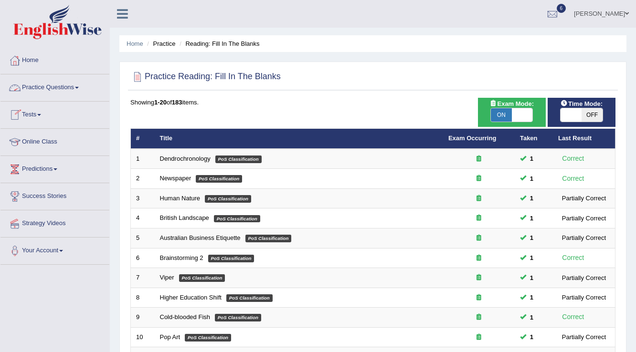
click at [59, 94] on link "Practice Questions" at bounding box center [54, 86] width 109 height 24
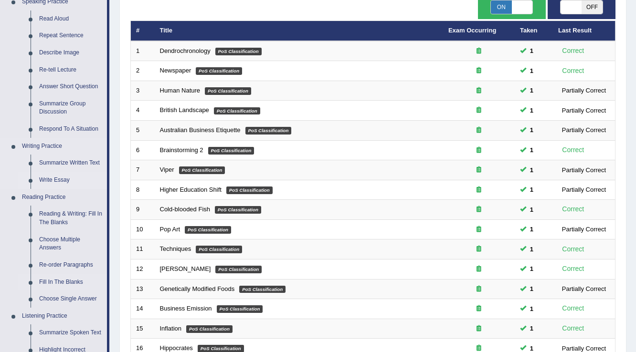
scroll to position [191, 0]
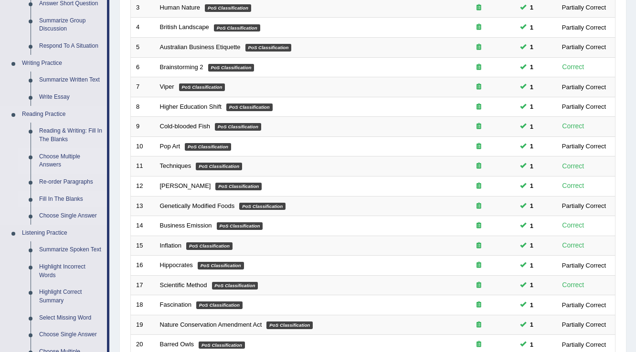
click at [71, 157] on link "Choose Multiple Answers" at bounding box center [71, 160] width 72 height 25
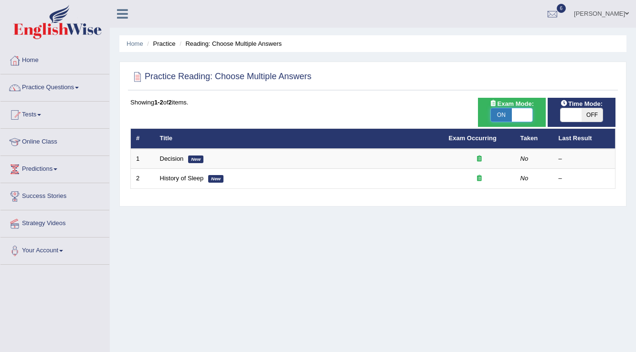
click at [516, 118] on span at bounding box center [522, 114] width 21 height 13
checkbox input "false"
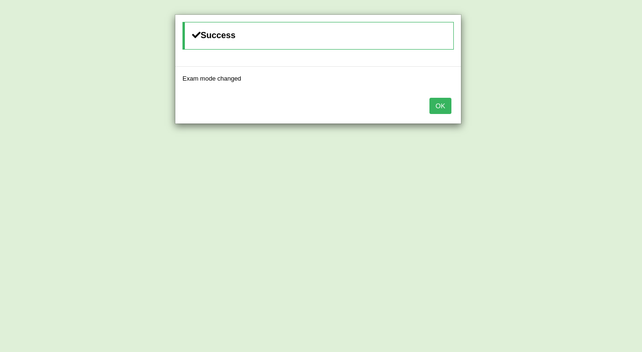
click at [434, 95] on div "OK" at bounding box center [318, 106] width 286 height 33
click at [432, 101] on button "OK" at bounding box center [440, 106] width 22 height 16
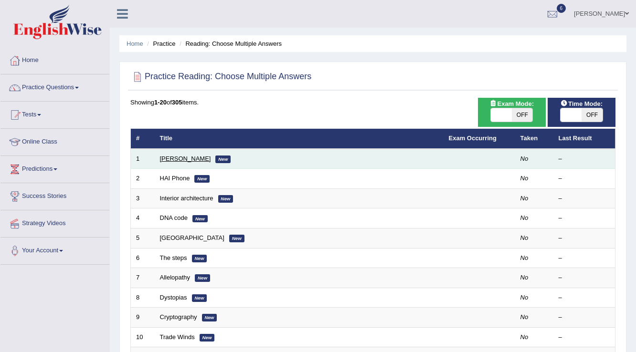
click at [185, 159] on link "Damian Scarf" at bounding box center [185, 158] width 51 height 7
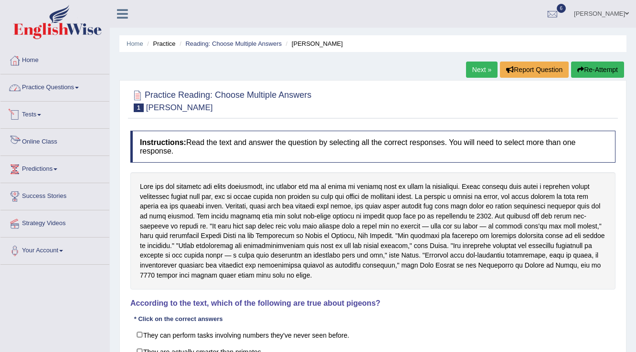
click at [71, 89] on link "Practice Questions" at bounding box center [54, 86] width 109 height 24
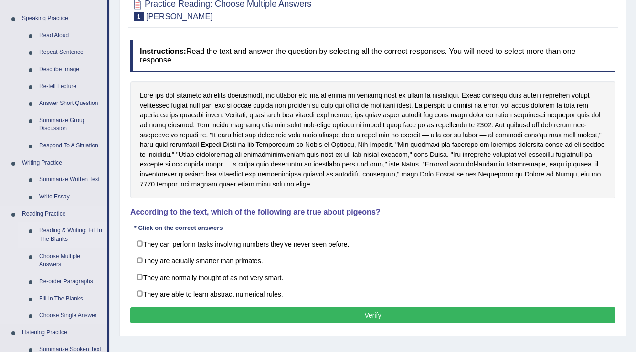
scroll to position [115, 0]
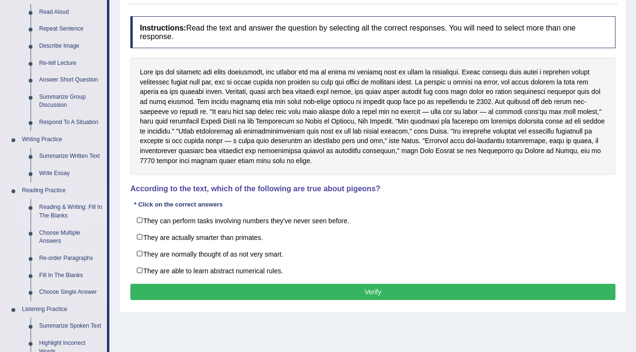
click at [85, 207] on link "Reading & Writing: Fill In The Blanks" at bounding box center [71, 211] width 72 height 25
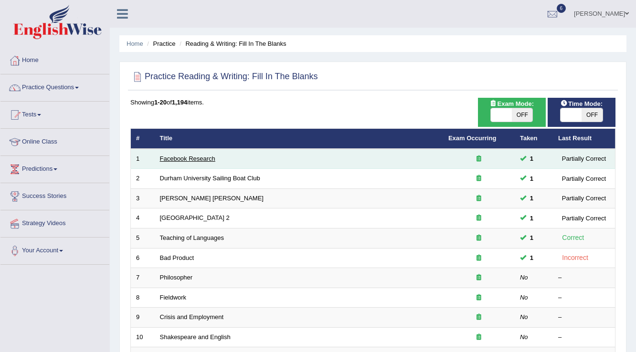
click at [187, 158] on link "Facebook Research" at bounding box center [187, 158] width 55 height 7
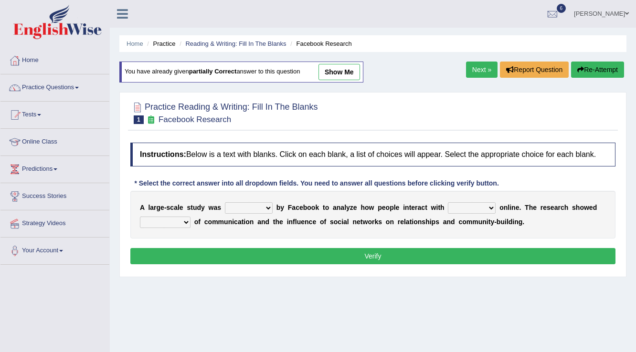
click at [249, 205] on select "surveyed had asked made" at bounding box center [249, 207] width 48 height 11
click at [185, 204] on b at bounding box center [185, 208] width 4 height 8
click at [235, 208] on select "surveyed had asked made" at bounding box center [249, 207] width 48 height 11
select select "made"
click at [225, 202] on select "surveyed had asked made" at bounding box center [249, 207] width 48 height 11
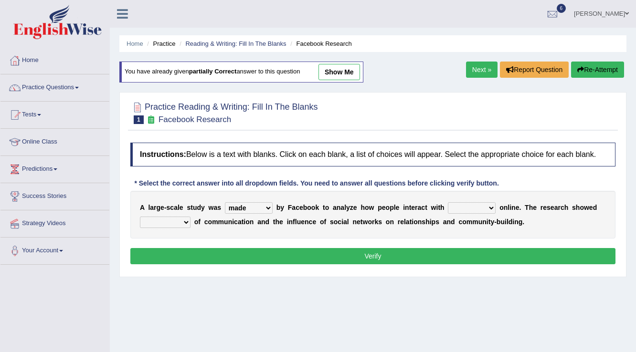
click at [476, 206] on select "together all each other another" at bounding box center [472, 207] width 48 height 11
select select "each other"
click at [448, 202] on select "together all each other another" at bounding box center [472, 207] width 48 height 11
click at [170, 222] on select "advantages standards fellowships patterns" at bounding box center [165, 222] width 51 height 11
select select "patterns"
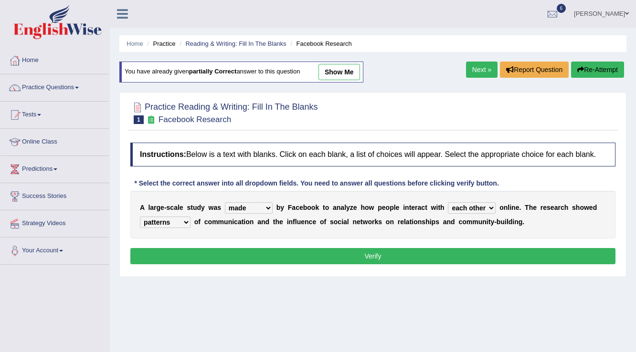
click at [140, 217] on select "advantages standards fellowships patterns" at bounding box center [165, 222] width 51 height 11
click at [203, 252] on button "Verify" at bounding box center [372, 256] width 485 height 16
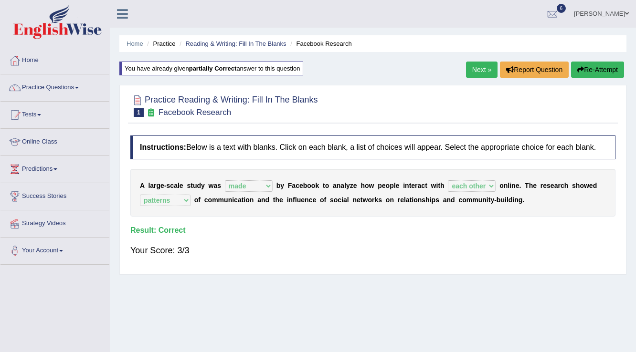
click at [488, 67] on link "Next »" at bounding box center [482, 70] width 32 height 16
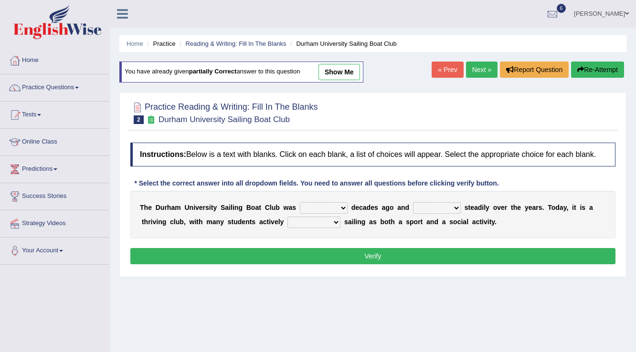
click at [314, 205] on select "found fund founded find" at bounding box center [324, 207] width 48 height 11
select select "founded"
click at [300, 202] on select "found fund founded find" at bounding box center [324, 207] width 48 height 11
click at [437, 204] on select "grow growing has grown grown" at bounding box center [437, 207] width 48 height 11
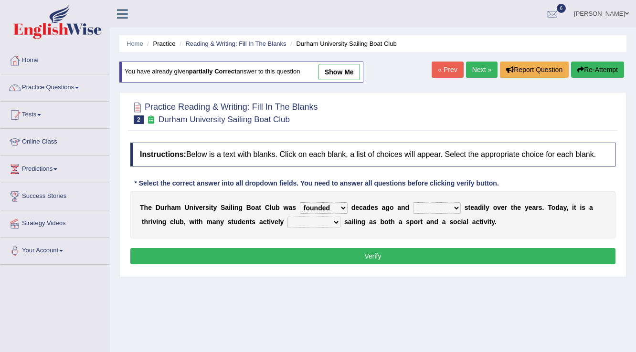
click at [437, 204] on select "grow growing has grown grown" at bounding box center [437, 207] width 48 height 11
click at [494, 191] on div "T h e D u r h a m U n i v e r s i t y S a i l i n g B o a t C l u b w a s found…" at bounding box center [372, 215] width 485 height 48
click at [439, 209] on select "grow growing has grown grown" at bounding box center [437, 207] width 48 height 11
click at [413, 202] on select "grow growing has grown grown" at bounding box center [437, 207] width 48 height 11
click at [448, 212] on select "grow growing has grown grown" at bounding box center [437, 207] width 48 height 11
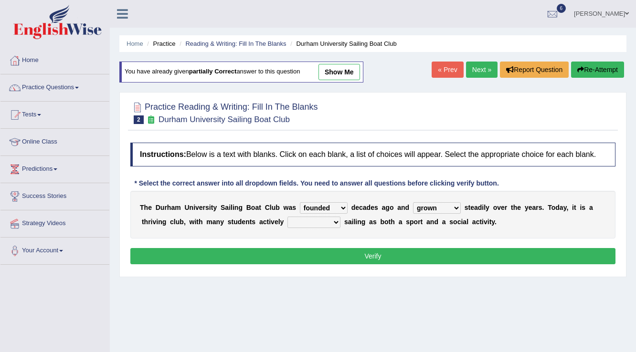
click at [413, 202] on select "grow growing has grown grown" at bounding box center [437, 207] width 48 height 11
drag, startPoint x: 448, startPoint y: 205, endPoint x: 445, endPoint y: 212, distance: 7.3
click at [448, 206] on select "grow growing has grown grown" at bounding box center [437, 207] width 48 height 11
select select "has grown"
click at [413, 202] on select "grow growing has grown grown" at bounding box center [437, 207] width 48 height 11
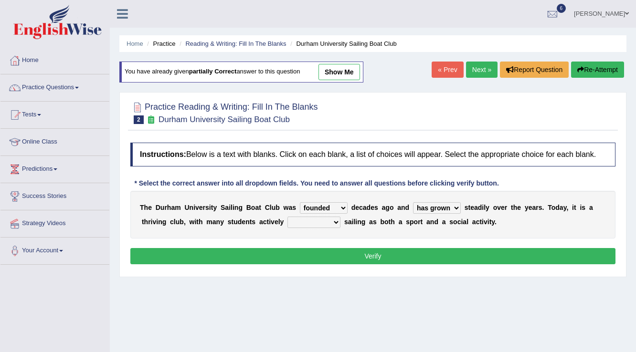
click at [300, 222] on select "enjoy enjoyed are enjoying enjoying" at bounding box center [313, 222] width 53 height 11
select select "enjoying"
click at [287, 217] on select "enjoy enjoyed are enjoying enjoying" at bounding box center [313, 222] width 53 height 11
click at [317, 252] on button "Verify" at bounding box center [372, 256] width 485 height 16
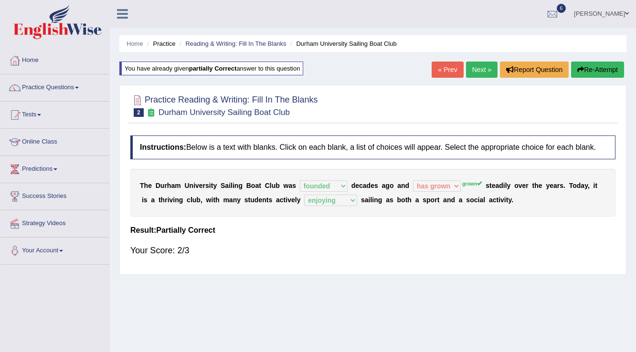
click at [626, 17] on link "Amanda" at bounding box center [601, 12] width 69 height 25
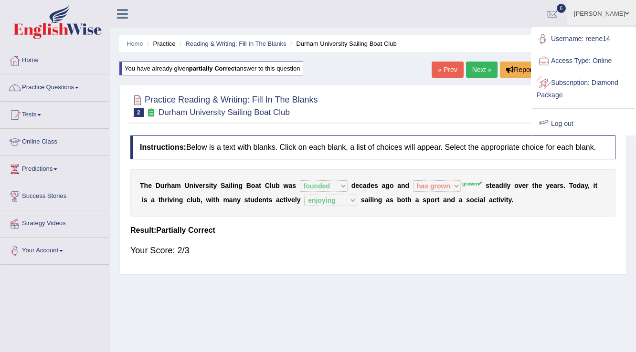
click at [571, 124] on link "Log out" at bounding box center [583, 124] width 103 height 22
